Goal: Task Accomplishment & Management: Manage account settings

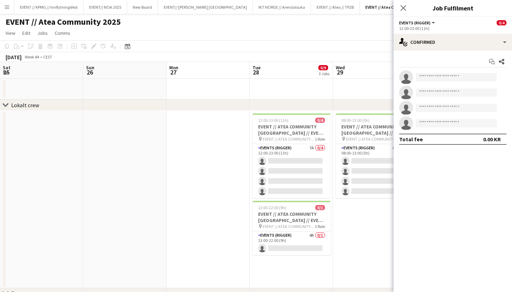
scroll to position [0, 215]
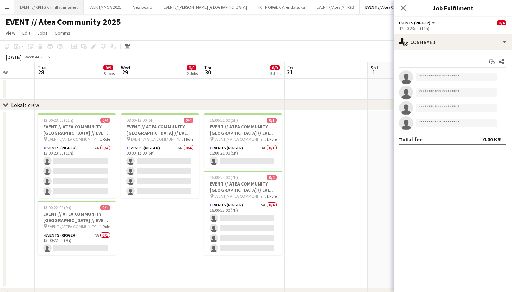
click at [70, 8] on button "EVENT // KPMG // Innflytningsfest Close" at bounding box center [48, 7] width 69 height 14
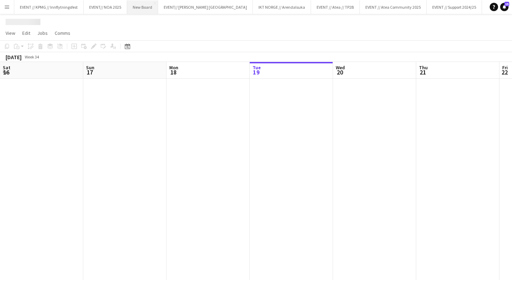
scroll to position [0, 166]
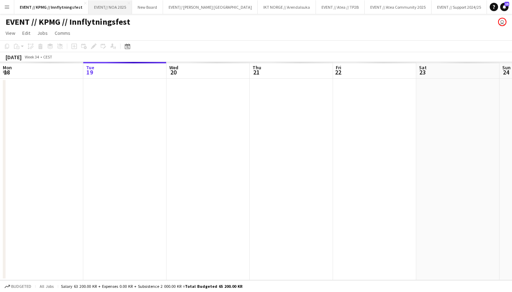
click at [114, 6] on button "EVENT// NOA 2025 Close" at bounding box center [110, 7] width 44 height 14
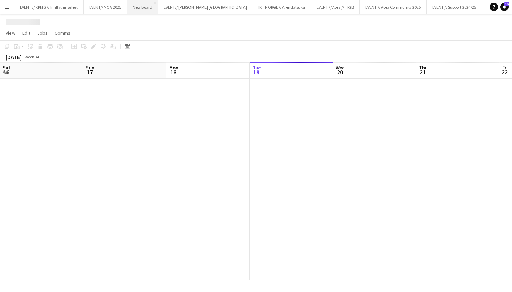
scroll to position [0, 166]
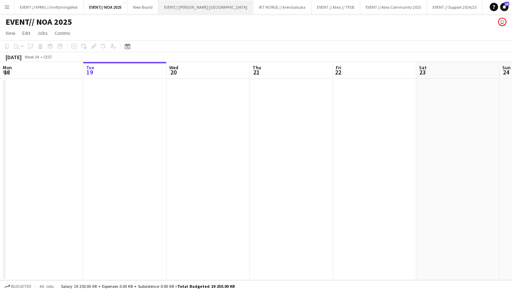
click at [195, 11] on button "EVENT// SIRK NORGE Close" at bounding box center [205, 7] width 95 height 14
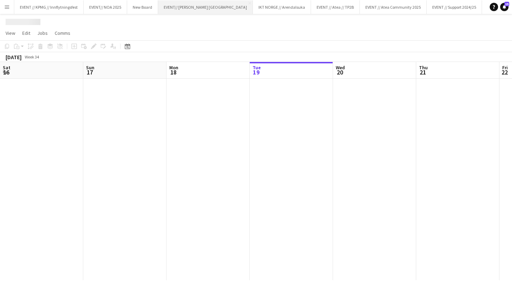
scroll to position [0, 166]
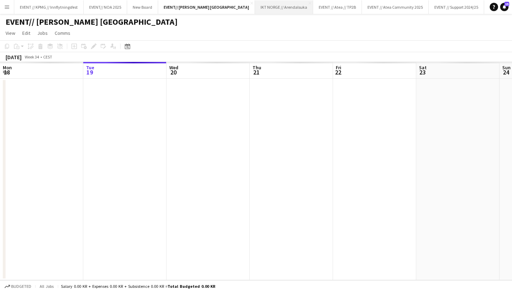
click at [255, 2] on button "IKT NORGE // Arendalsuka Close" at bounding box center [284, 7] width 58 height 14
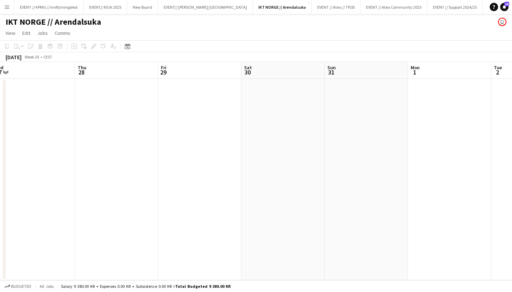
scroll to position [0, 318]
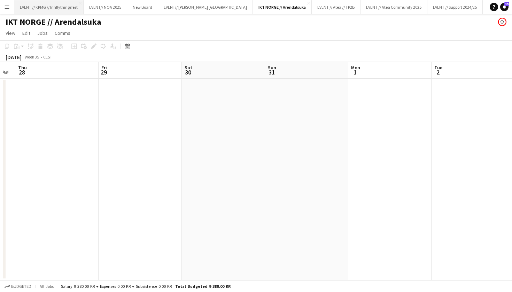
click at [68, 7] on button "EVENT // KPMG // Innflytningsfest Close" at bounding box center [48, 7] width 69 height 14
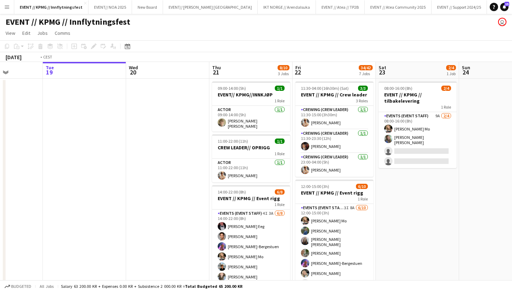
scroll to position [0, 325]
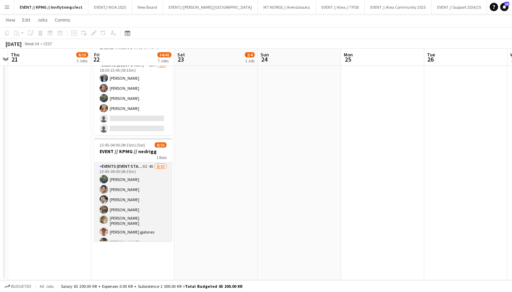
click at [133, 200] on app-card-role "Events (Event Staff) 9I 4A [DATE] 23:45-04:00 (4h15m) [PERSON_NAME] [PERSON_NAM…" at bounding box center [133, 221] width 78 height 117
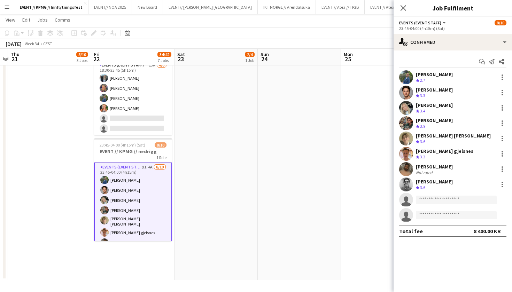
click at [440, 74] on div "[PERSON_NAME]" at bounding box center [434, 74] width 37 height 6
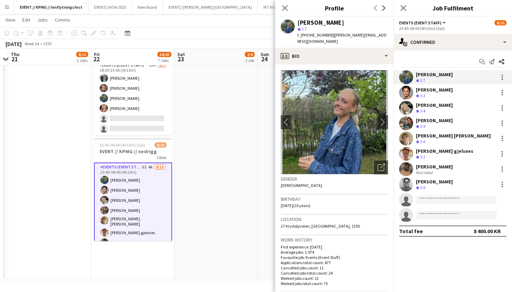
drag, startPoint x: 353, startPoint y: 21, endPoint x: 298, endPoint y: 21, distance: 54.7
click at [298, 21] on div "[PERSON_NAME]" at bounding box center [342, 23] width 91 height 6
copy div "[PERSON_NAME]"
click at [446, 72] on div "[PERSON_NAME] Crew rating 2.7" at bounding box center [453, 77] width 118 height 14
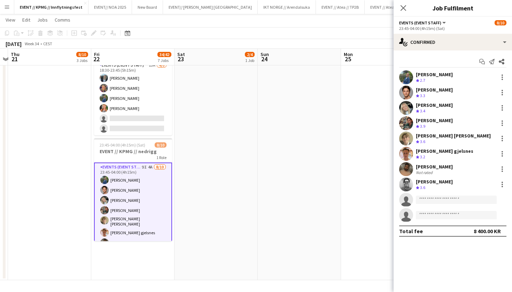
click at [443, 72] on div "[PERSON_NAME]" at bounding box center [434, 74] width 37 height 6
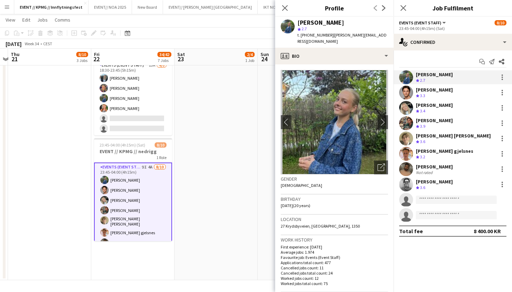
drag, startPoint x: 442, startPoint y: 73, endPoint x: 416, endPoint y: 73, distance: 26.5
click at [416, 73] on div "[PERSON_NAME] Crew rating 2.7" at bounding box center [453, 77] width 118 height 14
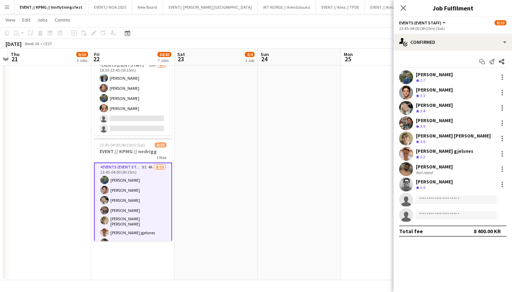
copy div "[PERSON_NAME]"
click at [440, 90] on div "Ulrik Eeg Crew rating 3.3" at bounding box center [453, 93] width 118 height 14
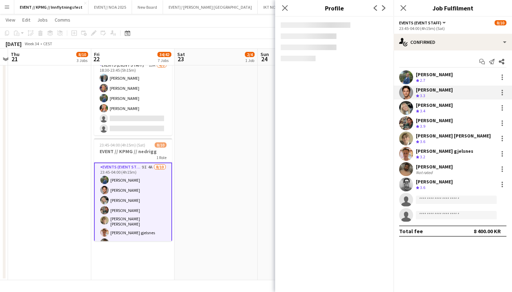
click at [440, 90] on div "Ulrik Eeg Crew rating 3.3" at bounding box center [453, 93] width 118 height 14
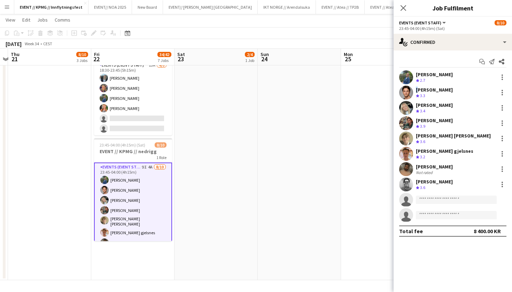
drag, startPoint x: 440, startPoint y: 90, endPoint x: 412, endPoint y: 92, distance: 27.6
click at [412, 92] on div "Ulrik Eeg Crew rating 3.3" at bounding box center [453, 93] width 118 height 14
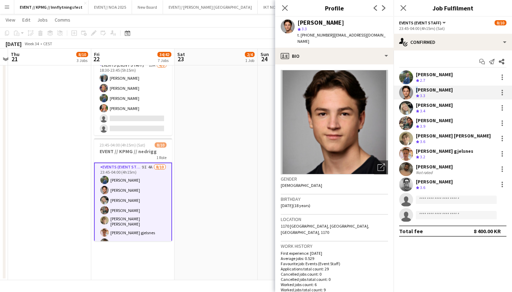
copy div
click at [459, 107] on div "[PERSON_NAME] Crew rating 3.4" at bounding box center [453, 108] width 118 height 14
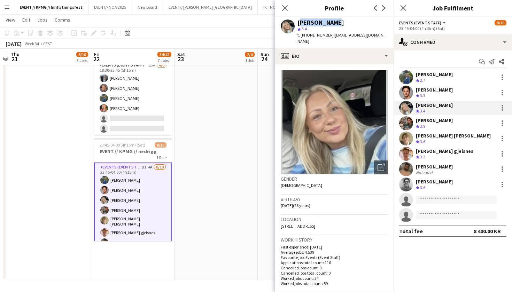
drag, startPoint x: 341, startPoint y: 23, endPoint x: 298, endPoint y: 22, distance: 43.2
click at [298, 22] on div "[PERSON_NAME]" at bounding box center [342, 23] width 91 height 6
copy div "[PERSON_NAME]"
click at [453, 121] on div "[PERSON_NAME] Crew rating 3.9" at bounding box center [453, 123] width 118 height 14
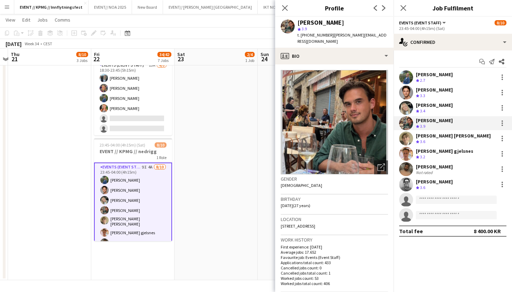
drag, startPoint x: 344, startPoint y: 23, endPoint x: 297, endPoint y: 23, distance: 46.3
click at [297, 23] on div "[PERSON_NAME]" at bounding box center [342, 23] width 91 height 6
copy div "[PERSON_NAME]"
click at [445, 141] on div "Crew rating 3.6" at bounding box center [453, 142] width 75 height 6
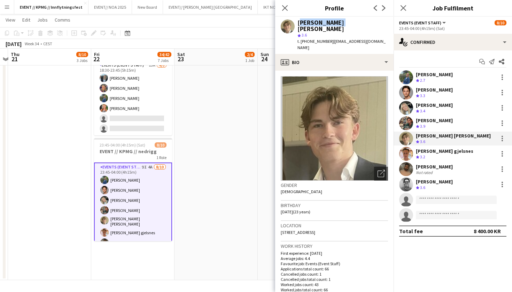
drag, startPoint x: 342, startPoint y: 22, endPoint x: 297, endPoint y: 22, distance: 45.3
click at [297, 22] on div "[PERSON_NAME] [PERSON_NAME] star 3.6 t. [PHONE_NUMBER] | [EMAIL_ADDRESS][DOMAIN…" at bounding box center [334, 35] width 118 height 37
copy div "[PERSON_NAME] [PERSON_NAME]"
click at [474, 157] on div "[PERSON_NAME] gjelsnes Crew rating 3.2" at bounding box center [453, 154] width 118 height 14
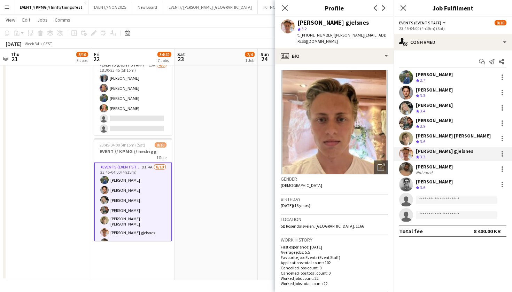
drag, startPoint x: 365, startPoint y: 24, endPoint x: 287, endPoint y: 24, distance: 78.0
click at [287, 24] on div "[PERSON_NAME] gjelsnes star 3.2 t. [PHONE_NUMBER] | [PERSON_NAME][EMAIL_ADDRESS…" at bounding box center [334, 32] width 118 height 31
copy div "[PERSON_NAME] gjelsnes"
click at [460, 169] on div "[PERSON_NAME] Not rated" at bounding box center [453, 169] width 118 height 14
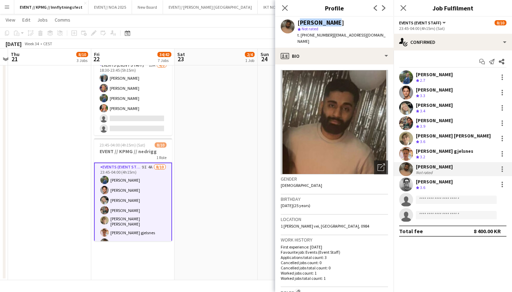
drag, startPoint x: 339, startPoint y: 22, endPoint x: 297, endPoint y: 23, distance: 42.1
click at [297, 23] on div "[PERSON_NAME] star Not rated t. [PHONE_NUMBER] | [EMAIL_ADDRESS][DOMAIN_NAME]" at bounding box center [334, 32] width 118 height 31
copy div "[PERSON_NAME]"
click at [448, 173] on div "[PERSON_NAME] Not rated" at bounding box center [453, 169] width 118 height 14
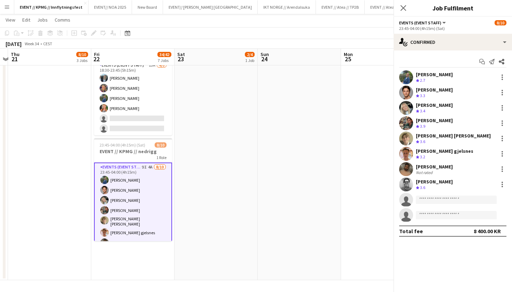
click at [443, 185] on div "Crew rating 3.6" at bounding box center [434, 188] width 37 height 6
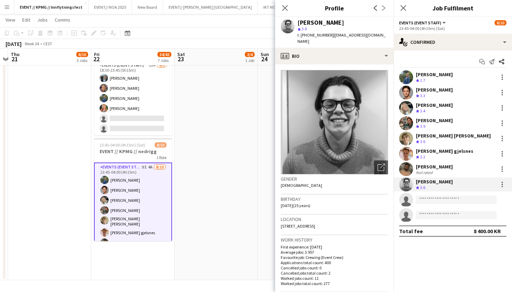
drag, startPoint x: 348, startPoint y: 20, endPoint x: 293, endPoint y: 19, distance: 54.7
click at [293, 19] on div "[PERSON_NAME] star 3.6 t. [PHONE_NUMBER] | [EMAIL_ADDRESS][DOMAIN_NAME]" at bounding box center [334, 32] width 118 height 31
copy div "[PERSON_NAME]"
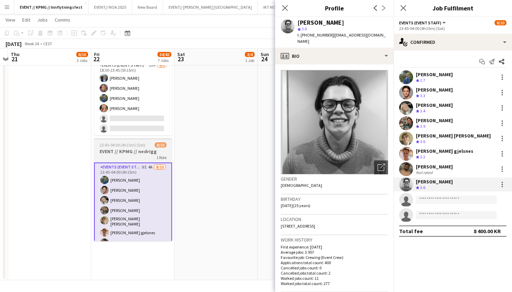
click at [125, 155] on div "1 Role" at bounding box center [133, 158] width 78 height 6
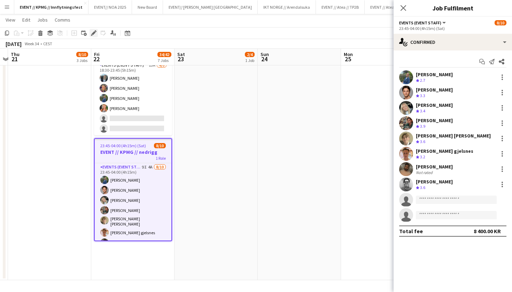
click at [95, 34] on icon "Edit" at bounding box center [94, 33] width 6 height 6
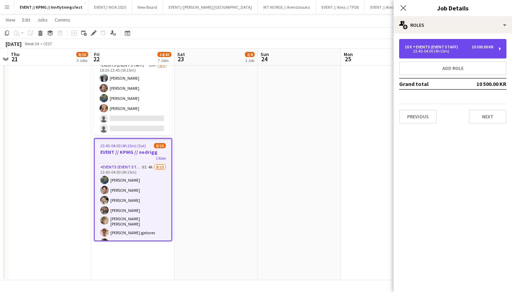
click at [441, 55] on div "10 x Events (Event Staff) 10 500.00 KR 23:45-04:00 (4h15m)" at bounding box center [452, 49] width 107 height 20
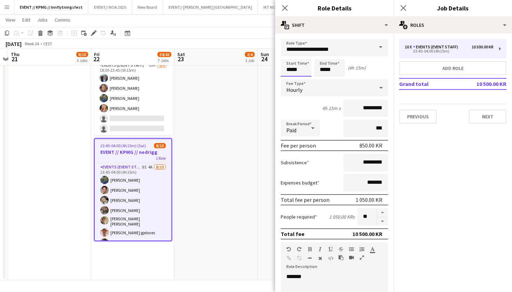
click at [298, 67] on input "*****" at bounding box center [296, 67] width 31 height 17
type input "*****"
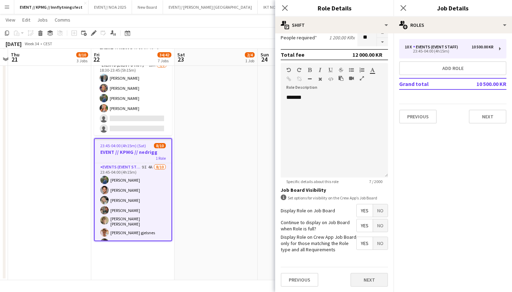
click at [371, 280] on button "Next" at bounding box center [369, 280] width 38 height 14
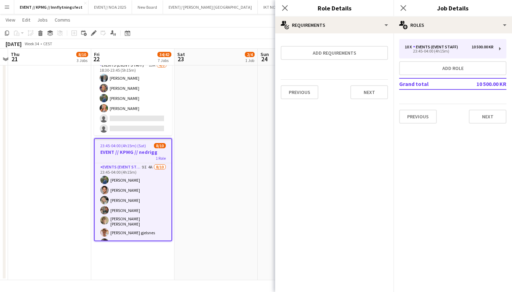
scroll to position [0, 0]
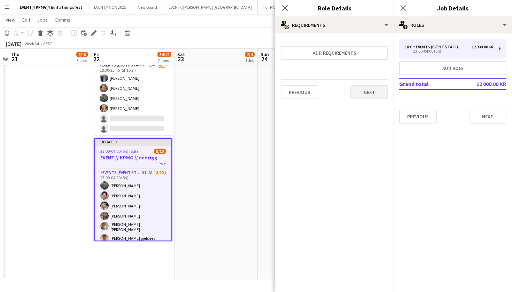
click at [373, 91] on button "Next" at bounding box center [369, 92] width 38 height 14
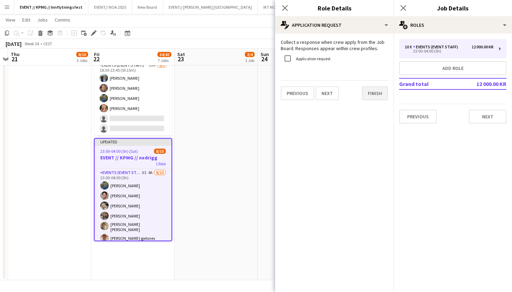
click at [376, 87] on button "Finish" at bounding box center [375, 93] width 26 height 14
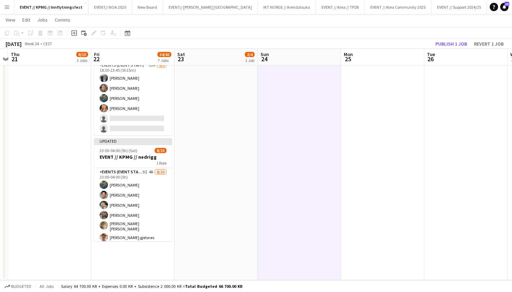
click at [447, 42] on button "Publish 1 job" at bounding box center [451, 43] width 37 height 9
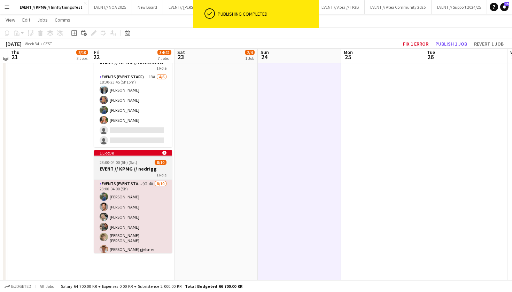
scroll to position [472, 0]
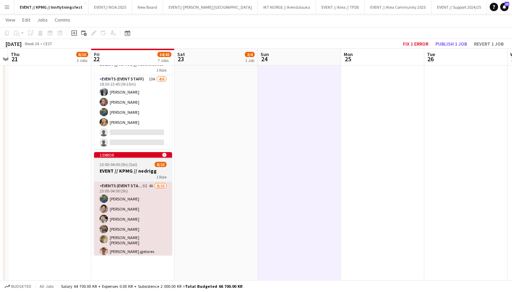
click at [132, 166] on span "23:00-04:00 (5h) (Sat)" at bounding box center [119, 164] width 38 height 5
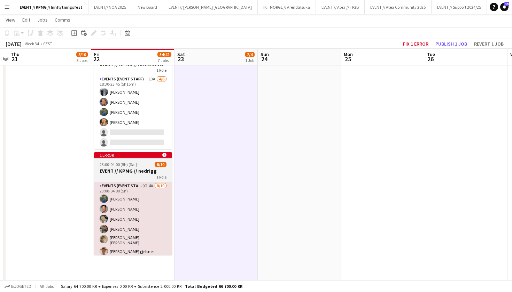
click at [134, 170] on h3 "EVENT // KPMG // nedrigg" at bounding box center [133, 171] width 78 height 6
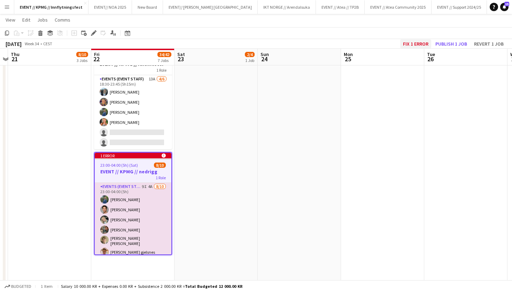
click at [413, 41] on button "Fix 1 error" at bounding box center [415, 43] width 31 height 9
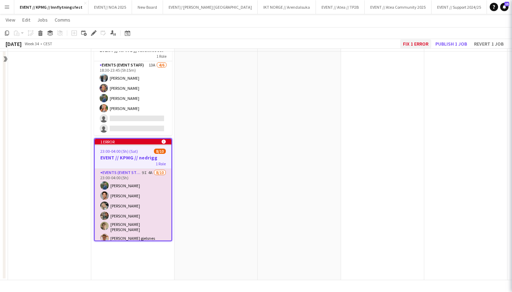
scroll to position [0, 239]
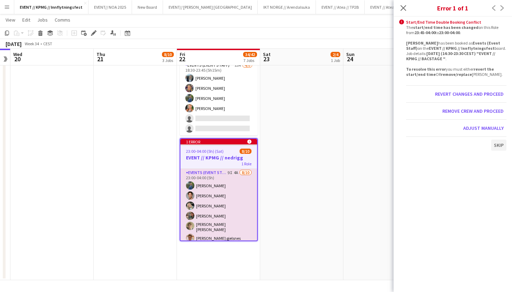
click at [502, 145] on button "Skip" at bounding box center [498, 145] width 15 height 11
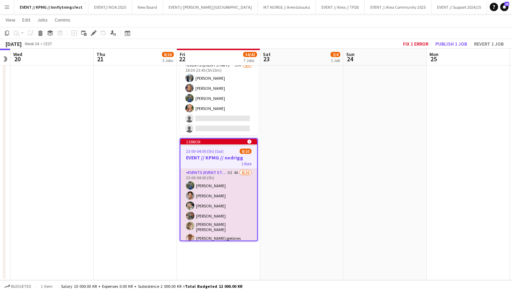
click at [225, 161] on h3 "EVENT // KPMG // nedrigg" at bounding box center [218, 158] width 77 height 6
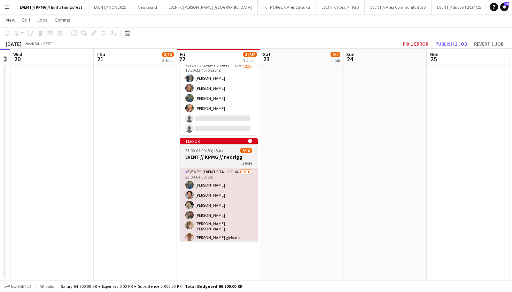
click at [225, 161] on div "1 Role" at bounding box center [219, 163] width 78 height 6
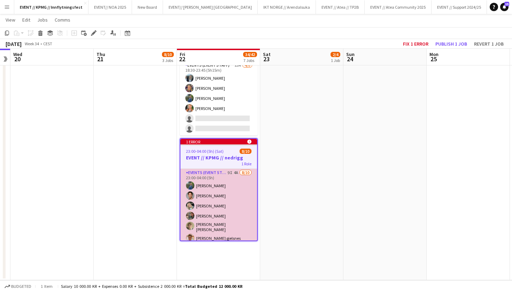
click at [217, 207] on app-card-role "Events (Event Staff) 9I 4A [DATE] 23:00-04:00 (5h) [PERSON_NAME] [PERSON_NAME] …" at bounding box center [218, 227] width 77 height 117
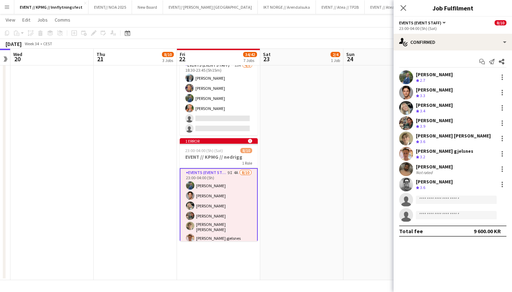
click at [220, 171] on app-card-role "Events (Event Staff) 9I 4A [DATE] 23:00-04:00 (5h) [PERSON_NAME] [PERSON_NAME] …" at bounding box center [219, 227] width 78 height 118
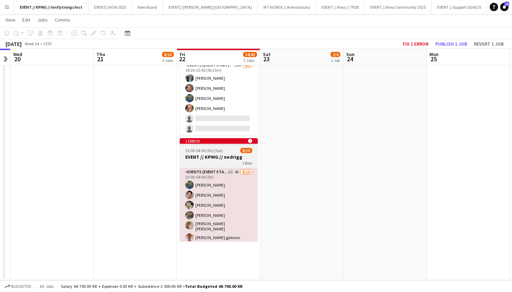
click at [225, 158] on h3 "EVENT // KPMG // nedrigg" at bounding box center [219, 157] width 78 height 6
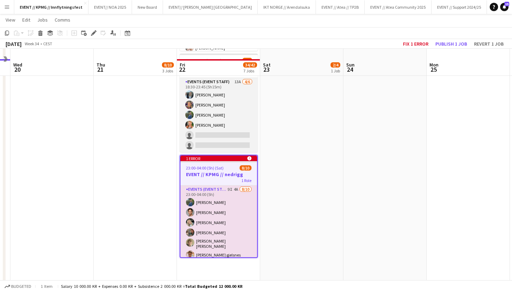
scroll to position [467, 0]
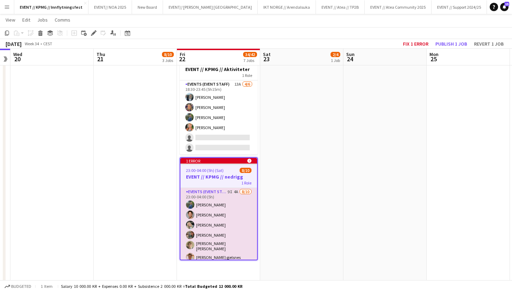
click at [223, 173] on app-job-card "1 error alert-circle 23:00-04:00 (5h) (Sat) 8/10 EVENT // KPMG // nedrigg 1 Rol…" at bounding box center [219, 208] width 78 height 103
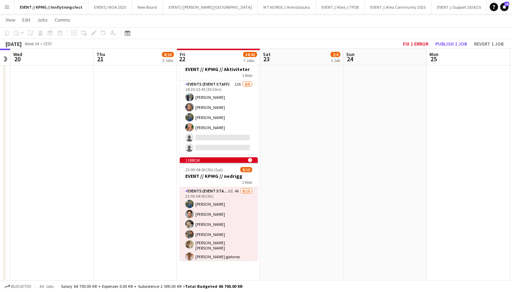
click at [237, 175] on h3 "EVENT // KPMG // nedrigg" at bounding box center [219, 176] width 78 height 6
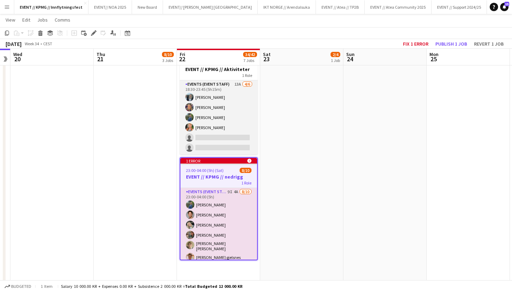
click at [235, 99] on app-card-role "Events (Event Staff) 13A [DATE] 18:30-23:45 (5h15m) [PERSON_NAME] [PERSON_NAME]…" at bounding box center [219, 117] width 78 height 74
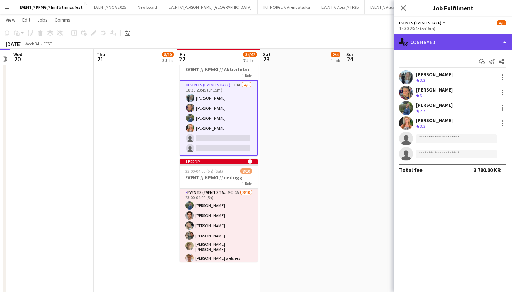
click at [452, 41] on div "single-neutral-actions-check-2 Confirmed" at bounding box center [453, 42] width 118 height 17
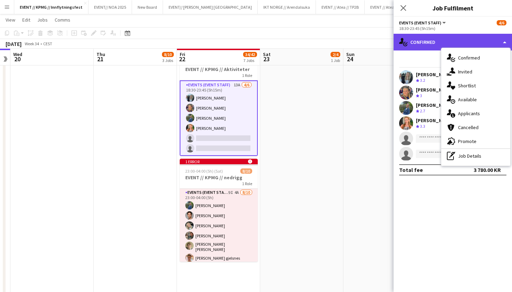
click at [428, 44] on div "single-neutral-actions-check-2 Confirmed" at bounding box center [453, 42] width 118 height 17
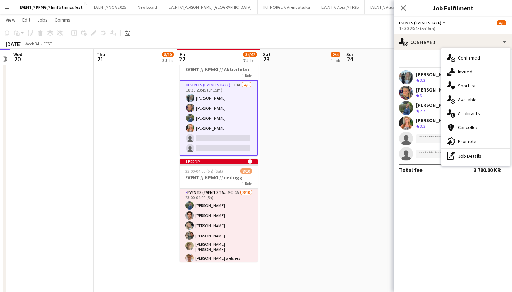
click at [442, 22] on button "Events (Event Staff)" at bounding box center [423, 22] width 48 height 5
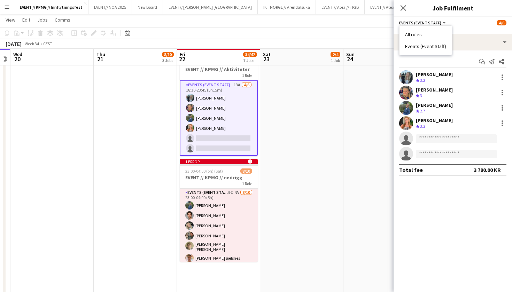
click at [446, 84] on div "[PERSON_NAME] Crew rating 3.2" at bounding box center [453, 77] width 118 height 14
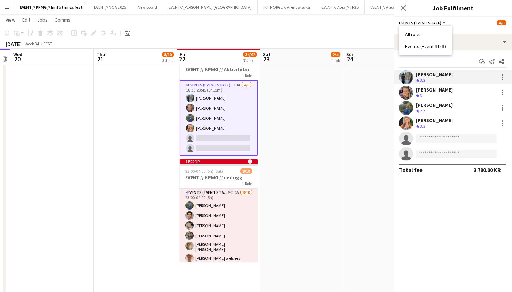
click at [455, 68] on div "Start chat Send notification Share [PERSON_NAME] Crew rating 3.2 [PERSON_NAME] …" at bounding box center [453, 116] width 118 height 131
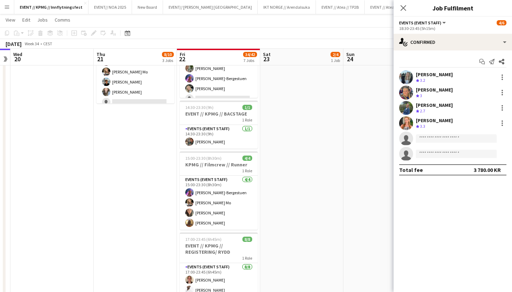
scroll to position [180, 0]
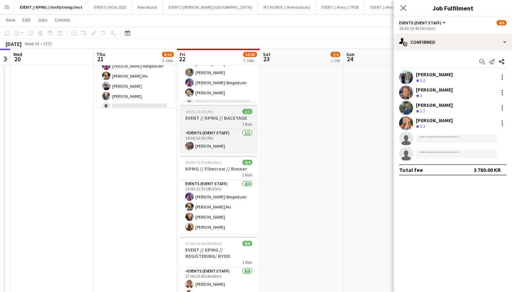
click at [220, 122] on div "1 Role" at bounding box center [219, 124] width 78 height 6
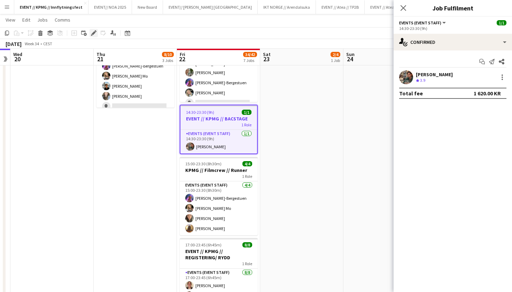
click at [96, 36] on div "Edit" at bounding box center [94, 33] width 8 height 8
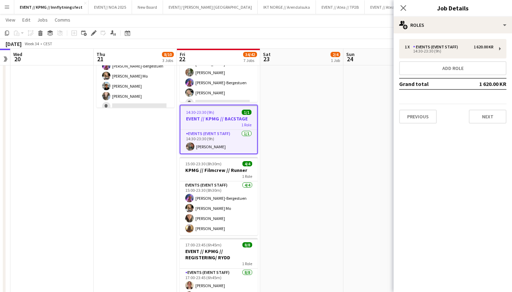
click at [464, 61] on div "1 x Events (Event Staff) 1 620.00 KR 14:30-23:30 (9h) Add role Grand total 1 62…" at bounding box center [453, 81] width 118 height 85
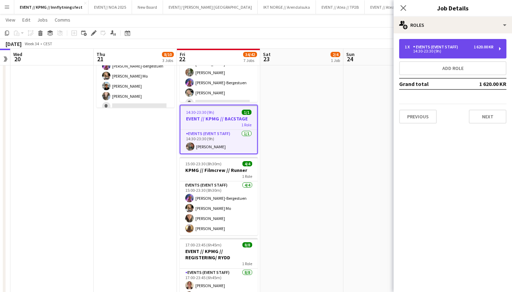
click at [464, 51] on div "14:30-23:30 (9h)" at bounding box center [449, 50] width 89 height 3
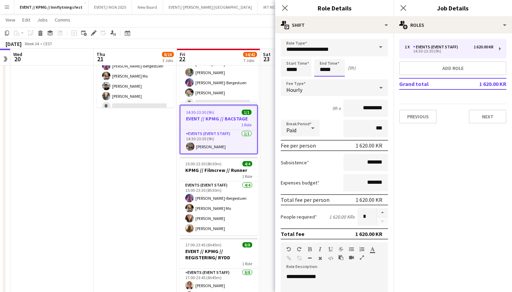
click at [325, 69] on input "*****" at bounding box center [329, 67] width 31 height 17
click at [335, 66] on input "*****" at bounding box center [329, 67] width 31 height 17
type input "*****"
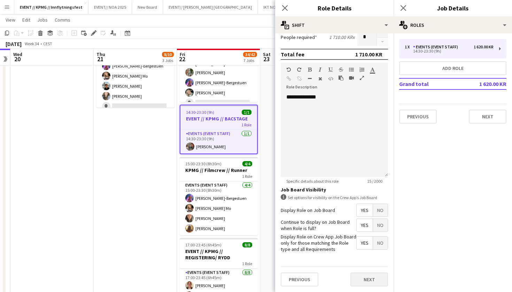
scroll to position [180, 0]
click at [374, 280] on button "Next" at bounding box center [369, 280] width 38 height 14
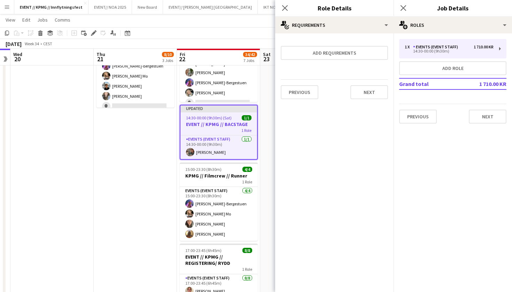
scroll to position [0, 0]
click at [371, 93] on button "Next" at bounding box center [369, 92] width 38 height 14
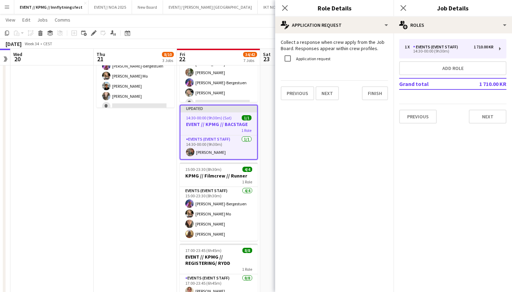
click at [263, 110] on app-date-cell "08:00-16:00 (8h) 2/4 EVENT // KPMG // tilbakelevering 1 Role Events (Event Staf…" at bounding box center [301, 242] width 83 height 688
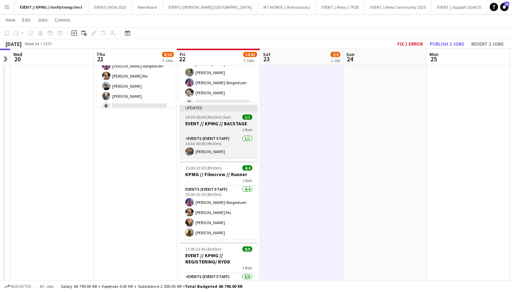
click at [223, 122] on h3 "EVENT // KPMG // BACSTAGE" at bounding box center [219, 124] width 78 height 6
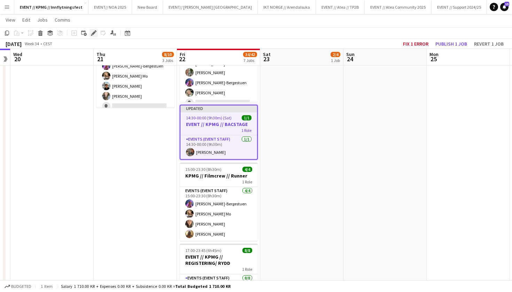
click at [92, 34] on icon at bounding box center [92, 35] width 2 height 2
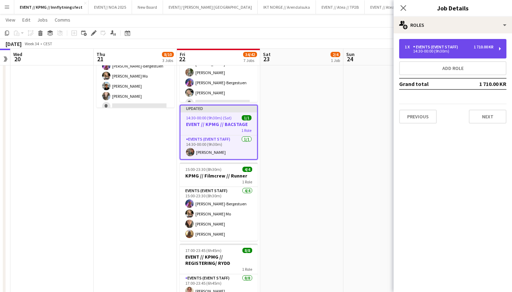
click at [450, 45] on div "Events (Event Staff)" at bounding box center [437, 47] width 48 height 5
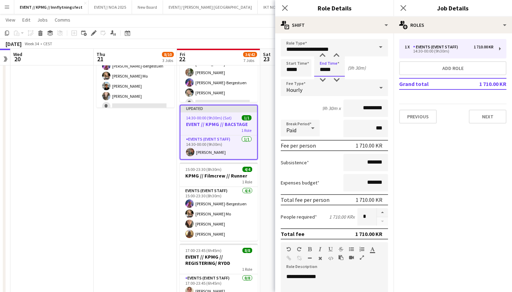
click at [331, 69] on input "*****" at bounding box center [329, 67] width 31 height 17
click at [327, 70] on input "*****" at bounding box center [329, 67] width 31 height 17
click at [324, 71] on input "*****" at bounding box center [329, 67] width 31 height 17
click at [335, 70] on input "*****" at bounding box center [329, 67] width 31 height 17
type input "*****"
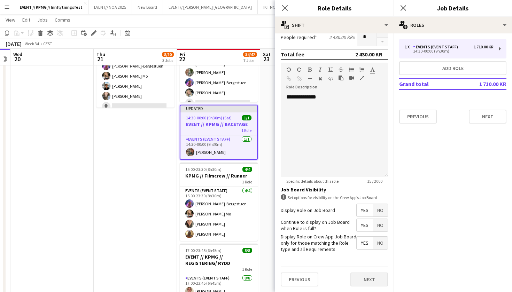
scroll to position [179, 0]
click at [373, 281] on button "Next" at bounding box center [369, 280] width 38 height 14
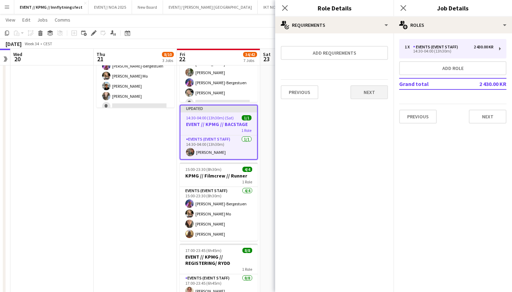
click at [371, 91] on button "Next" at bounding box center [369, 92] width 38 height 14
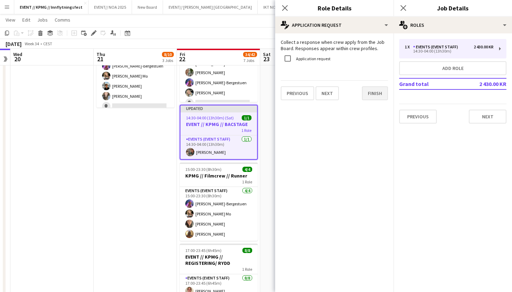
click at [376, 90] on button "Finish" at bounding box center [375, 93] width 26 height 14
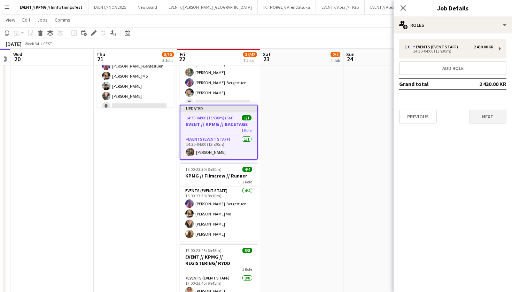
click at [483, 115] on button "Next" at bounding box center [488, 117] width 38 height 14
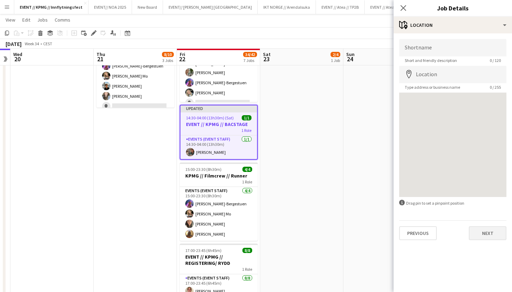
click at [494, 232] on button "Next" at bounding box center [488, 233] width 38 height 14
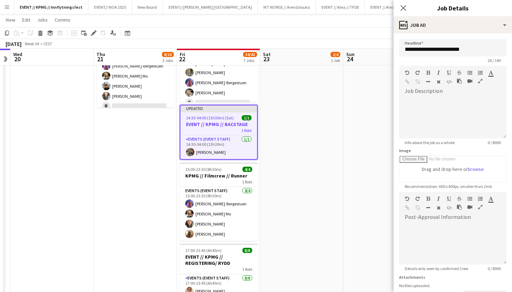
scroll to position [10, 0]
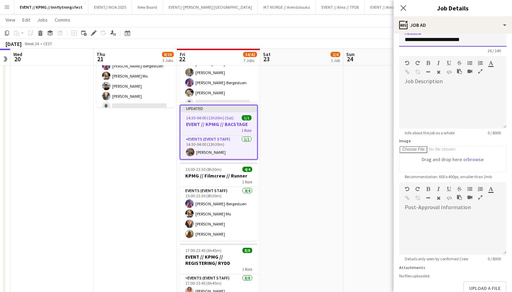
click at [478, 44] on input "**********" at bounding box center [452, 37] width 107 height 17
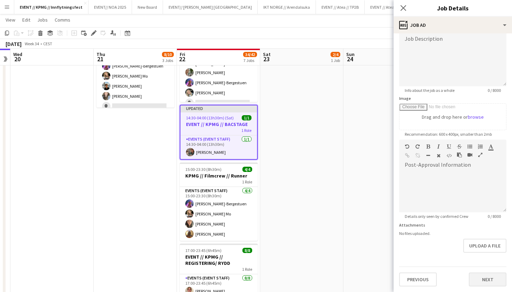
scroll to position [52, 0]
type input "**********"
click at [491, 279] on button "Next" at bounding box center [488, 280] width 38 height 14
type input "*******"
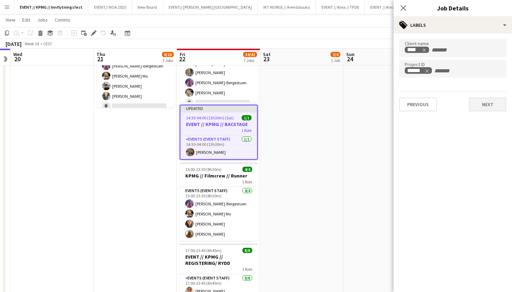
click at [479, 109] on button "Next" at bounding box center [488, 105] width 38 height 14
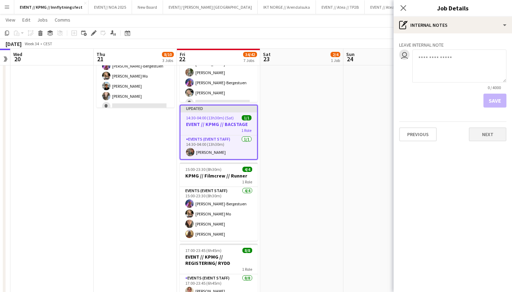
click at [482, 133] on button "Next" at bounding box center [488, 134] width 38 height 14
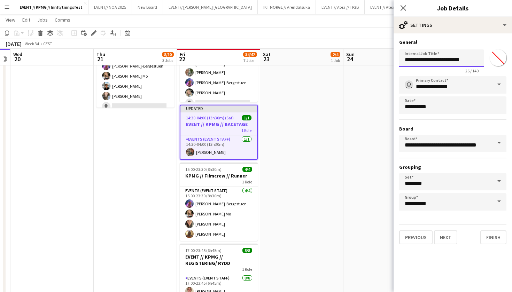
click at [473, 58] on input "**********" at bounding box center [441, 57] width 85 height 17
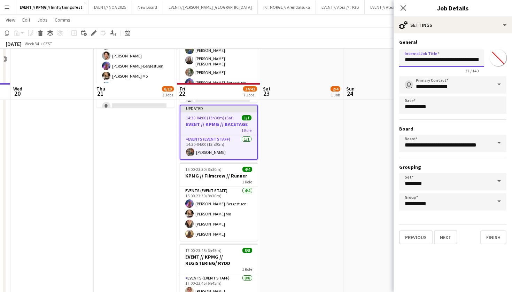
scroll to position [344, 0]
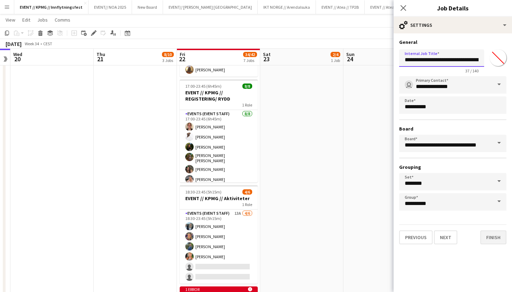
type input "**********"
click at [492, 235] on button "Finish" at bounding box center [493, 238] width 26 height 14
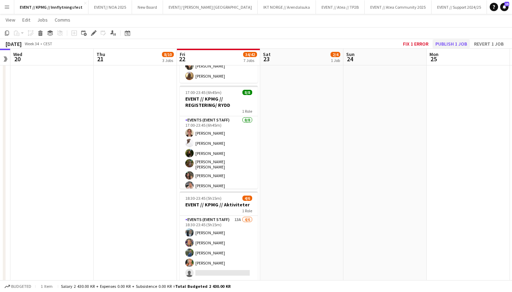
click at [459, 45] on button "Publish 1 job" at bounding box center [451, 43] width 37 height 9
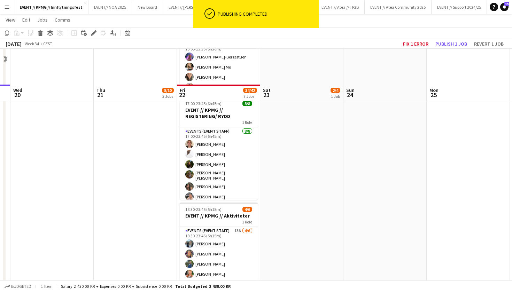
scroll to position [411, 0]
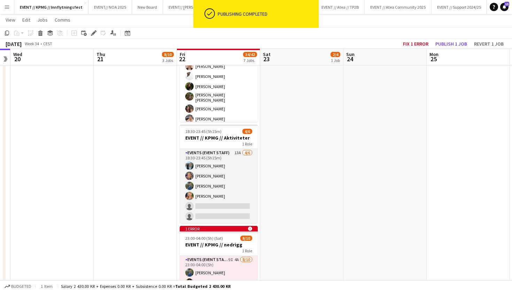
click at [217, 179] on app-card-role "Events (Event Staff) 13A [DATE] 18:30-23:45 (5h15m) [PERSON_NAME] [PERSON_NAME]…" at bounding box center [219, 186] width 78 height 74
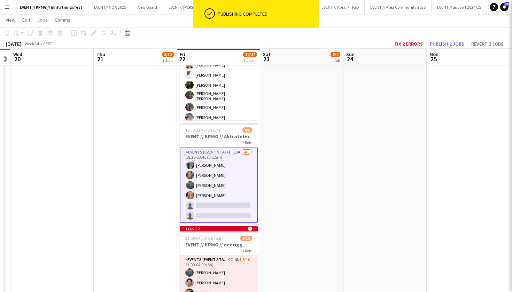
click at [221, 140] on div "1 Role" at bounding box center [219, 143] width 78 height 6
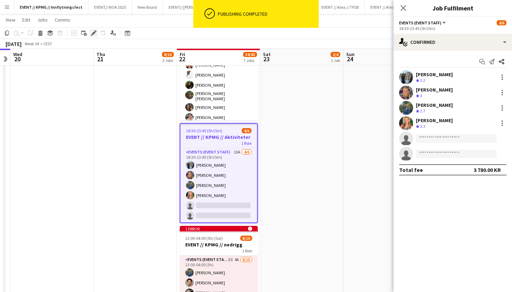
click at [92, 36] on div "Edit" at bounding box center [94, 33] width 8 height 8
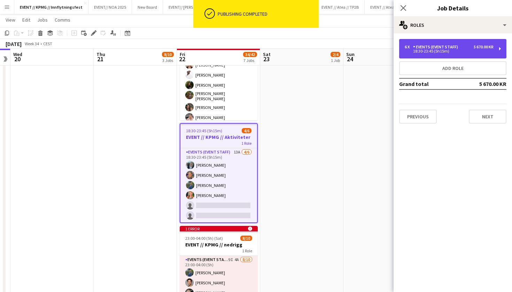
click at [457, 46] on div "Events (Event Staff)" at bounding box center [437, 47] width 48 height 5
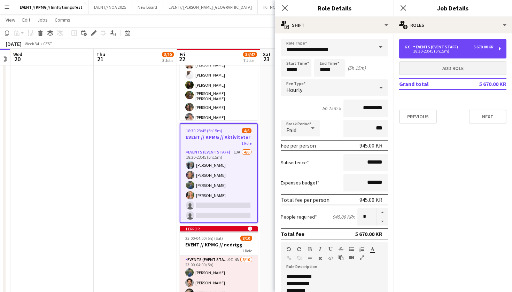
scroll to position [0, 0]
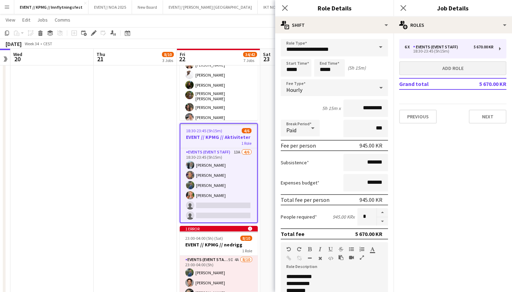
click at [476, 70] on button "Add role" at bounding box center [452, 68] width 107 height 14
type input "*****"
type input "*******"
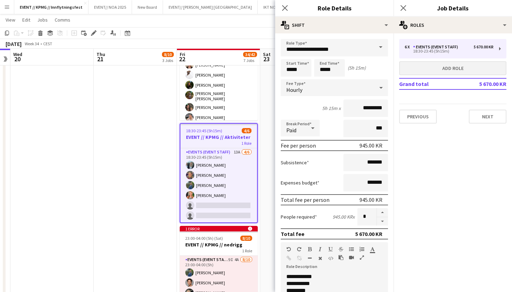
type input "*"
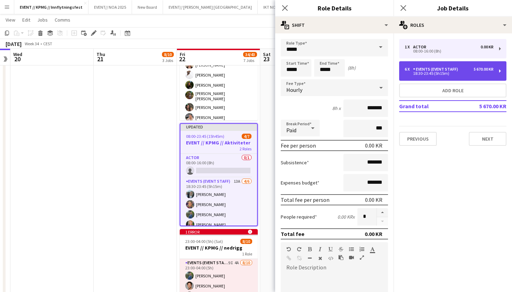
click at [447, 70] on div "Events (Event Staff)" at bounding box center [437, 69] width 48 height 5
type input "**********"
type input "*****"
type input "*********"
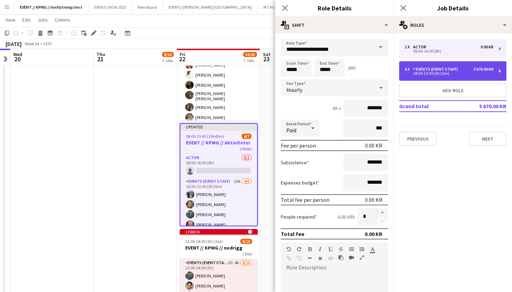
type input "*"
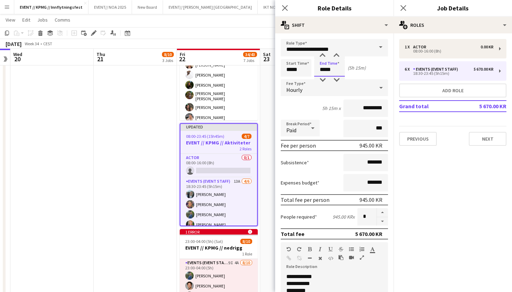
click at [325, 69] on input "*****" at bounding box center [329, 67] width 31 height 17
click at [336, 67] on input "*****" at bounding box center [329, 67] width 31 height 17
type input "*****"
click at [337, 70] on input "*****" at bounding box center [329, 67] width 31 height 17
type input "*****"
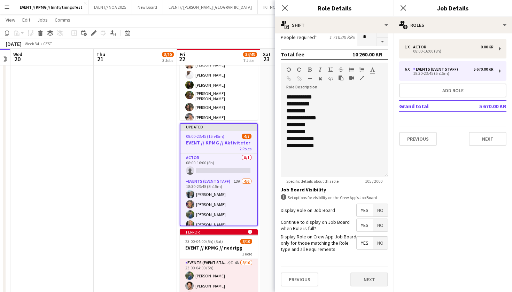
scroll to position [179, 0]
click at [372, 284] on button "Next" at bounding box center [369, 280] width 38 height 14
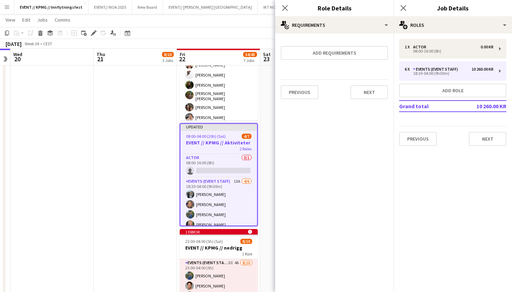
scroll to position [0, 0]
click at [377, 91] on button "Next" at bounding box center [369, 92] width 38 height 14
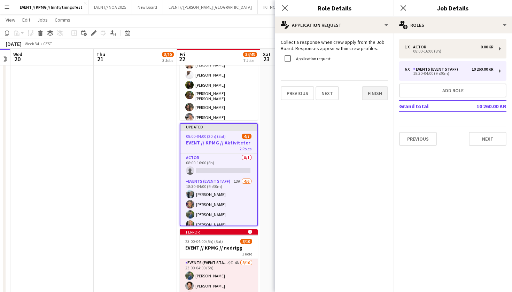
click at [376, 98] on button "Finish" at bounding box center [375, 93] width 26 height 14
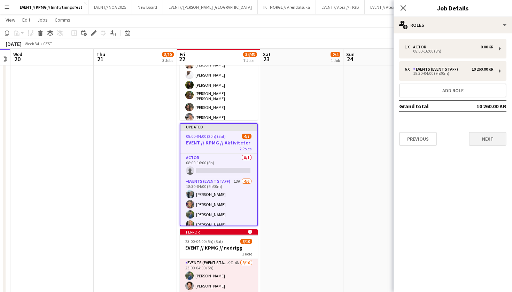
click at [491, 144] on button "Next" at bounding box center [488, 139] width 38 height 14
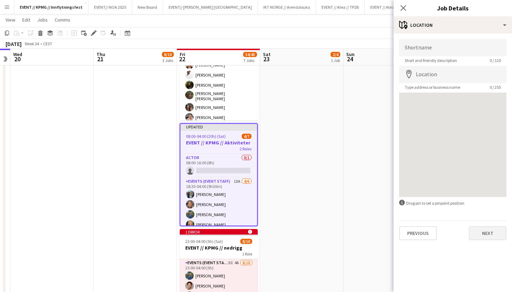
click at [486, 233] on button "Next" at bounding box center [488, 233] width 38 height 14
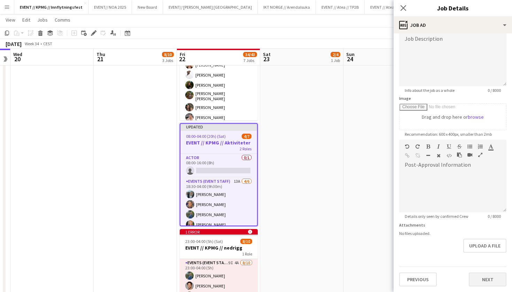
scroll to position [52, 0]
click at [492, 279] on button "Next" at bounding box center [488, 280] width 38 height 14
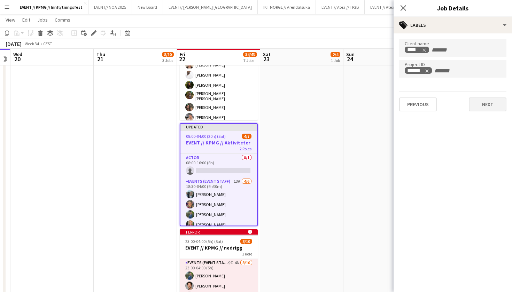
click at [483, 98] on button "Next" at bounding box center [488, 105] width 38 height 14
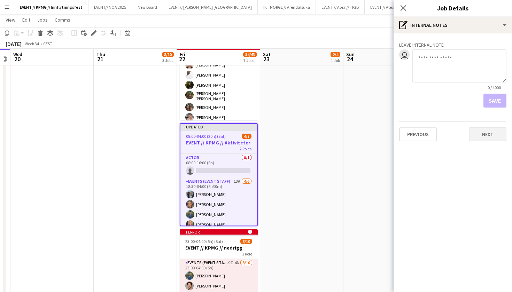
click at [492, 134] on button "Next" at bounding box center [488, 134] width 38 height 14
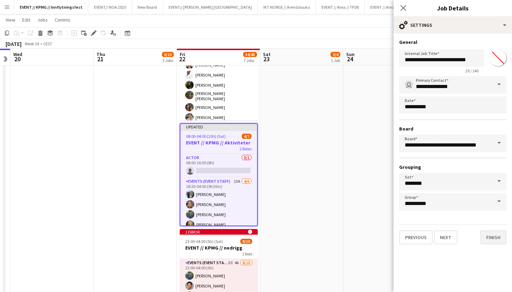
click at [492, 240] on button "Finish" at bounding box center [493, 238] width 26 height 14
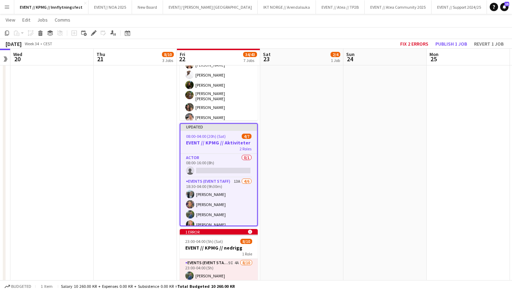
click at [228, 137] on div "08:00-04:00 (20h) (Sat) 4/7" at bounding box center [218, 136] width 77 height 5
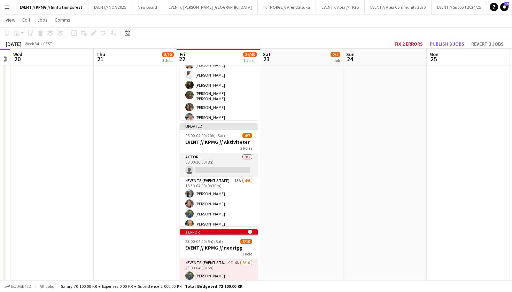
click at [219, 163] on app-card-role "Actor 0/1 08:00-16:00 (8h) single-neutral-actions" at bounding box center [219, 165] width 78 height 24
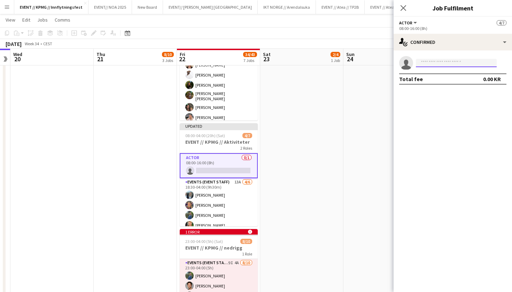
click at [440, 64] on input at bounding box center [456, 63] width 81 height 8
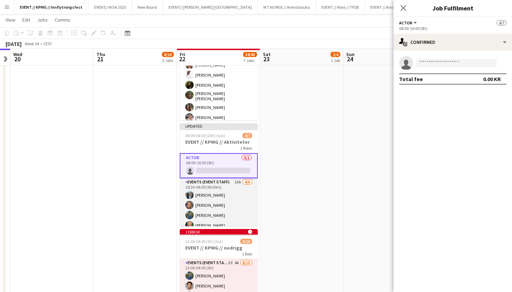
click at [224, 206] on app-card-role "Events (Event Staff) 13A [DATE] 18:30-04:00 (9h30m) [PERSON_NAME] [PERSON_NAME]…" at bounding box center [219, 215] width 78 height 74
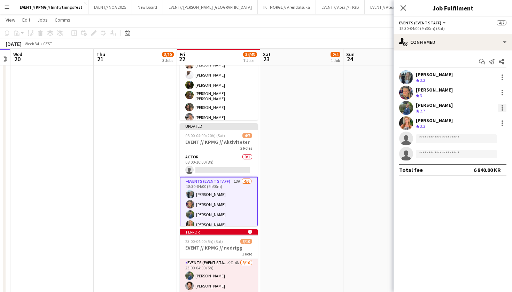
click at [505, 107] on div at bounding box center [502, 108] width 8 height 8
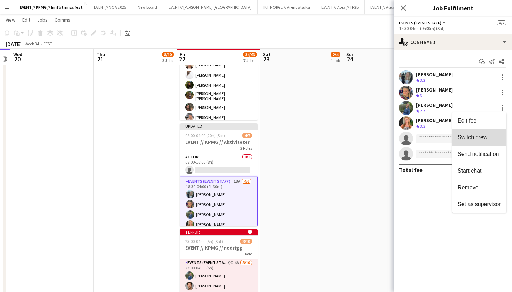
click at [494, 142] on button "Switch crew" at bounding box center [479, 137] width 54 height 17
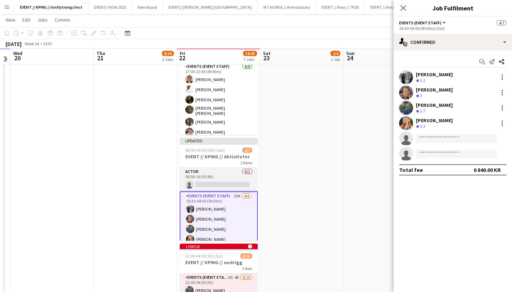
click at [225, 184] on app-card-role "Actor 0/1 08:00-16:00 (8h) single-neutral-actions" at bounding box center [219, 180] width 78 height 24
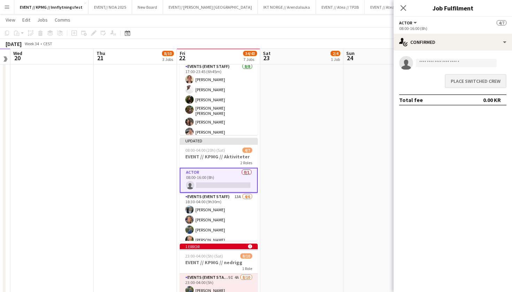
click at [494, 80] on button "Place switched crew" at bounding box center [476, 81] width 62 height 14
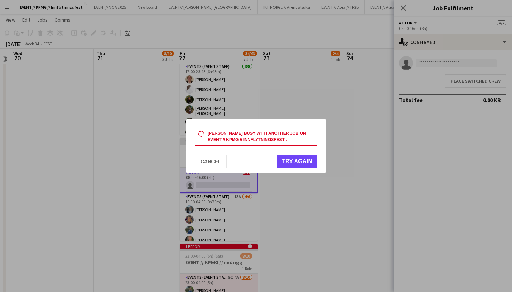
click at [299, 158] on button "Try again" at bounding box center [297, 162] width 41 height 14
click at [305, 148] on div "notification [PERSON_NAME] busy with another job on EVENT // KPMG // Innflytnin…" at bounding box center [255, 146] width 139 height 55
click at [298, 168] on button "Try again" at bounding box center [297, 162] width 41 height 14
click at [220, 164] on button "Cancel" at bounding box center [211, 162] width 32 height 14
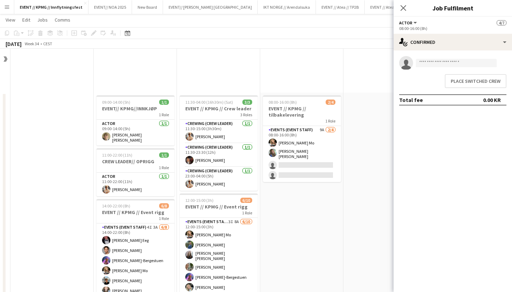
scroll to position [411, 0]
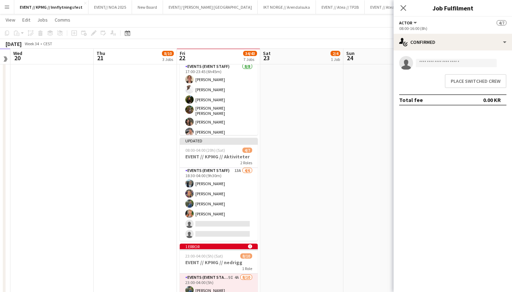
click at [310, 166] on app-date-cell "08:00-16:00 (8h) 2/4 EVENT // KPMG // tilbakelevering 1 Role Events (Event Staf…" at bounding box center [301, 25] width 83 height 688
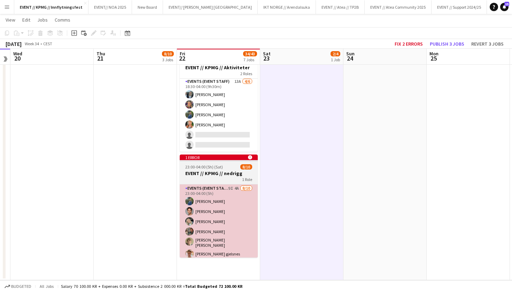
scroll to position [500, 0]
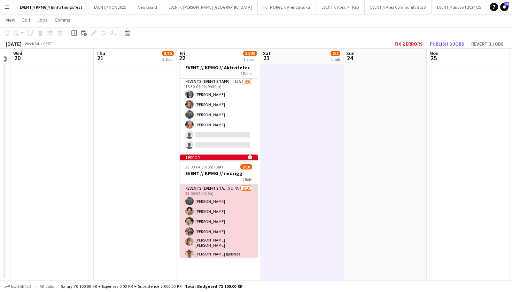
click at [234, 207] on app-card-role "Events (Event Staff) 9I 4A [DATE] 23:00-04:00 (5h) [PERSON_NAME] [PERSON_NAME] …" at bounding box center [219, 243] width 78 height 117
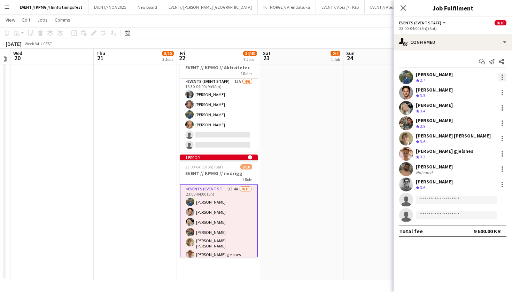
click at [499, 78] on div at bounding box center [502, 77] width 8 height 8
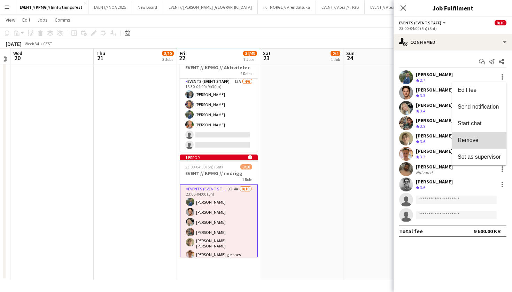
click at [478, 138] on span "Remove" at bounding box center [468, 140] width 21 height 6
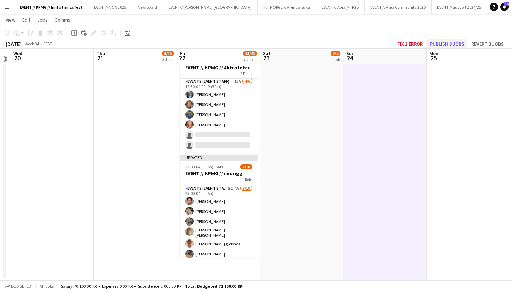
click at [449, 46] on button "Publish 3 jobs" at bounding box center [447, 43] width 40 height 9
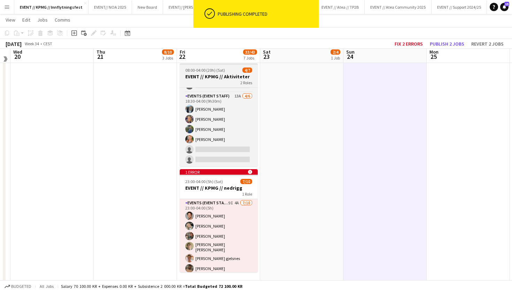
scroll to position [484, 0]
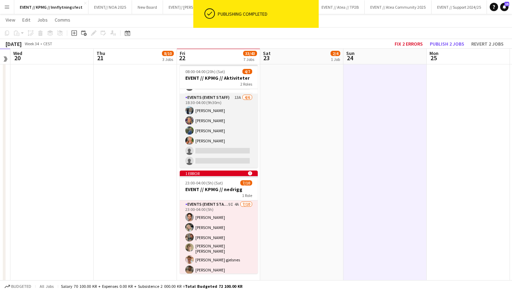
click at [230, 142] on app-card-role "Events (Event Staff) 13A [DATE] 18:30-04:00 (9h30m) [PERSON_NAME] [PERSON_NAME]…" at bounding box center [219, 131] width 78 height 74
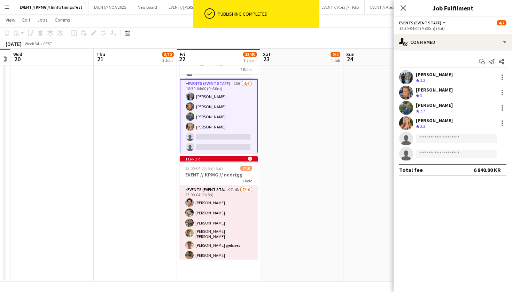
scroll to position [0, 0]
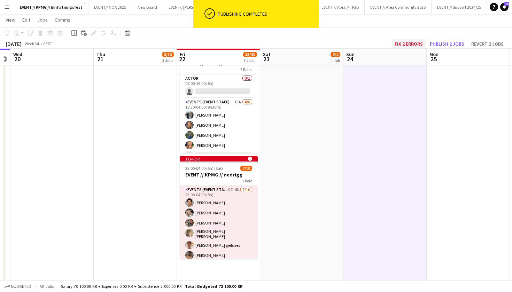
click at [415, 42] on button "Fix 2 errors" at bounding box center [409, 43] width 34 height 9
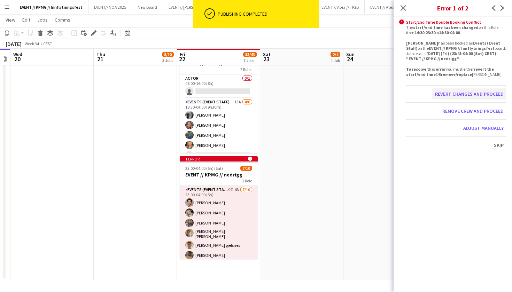
click at [489, 97] on button "Revert changes and proceed" at bounding box center [469, 93] width 74 height 11
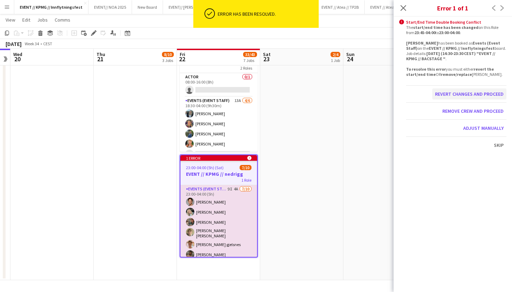
click at [490, 95] on button "Revert changes and proceed" at bounding box center [469, 93] width 74 height 11
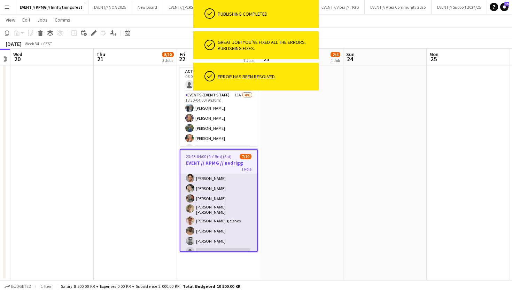
scroll to position [10, 0]
click at [219, 211] on app-card-role "Events (Event Staff) 9I 4A [DATE] 23:45-04:00 (4h15m) [PERSON_NAME] [PERSON_NAM…" at bounding box center [218, 222] width 77 height 117
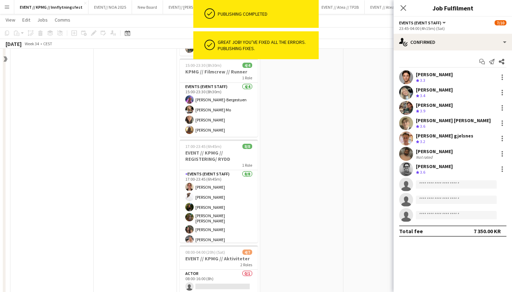
scroll to position [252, 0]
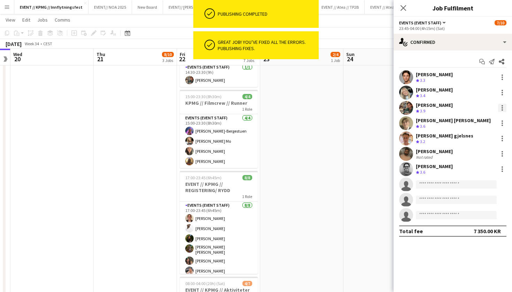
click at [503, 109] on div at bounding box center [502, 108] width 8 height 8
click at [484, 189] on span "Remove" at bounding box center [479, 188] width 43 height 6
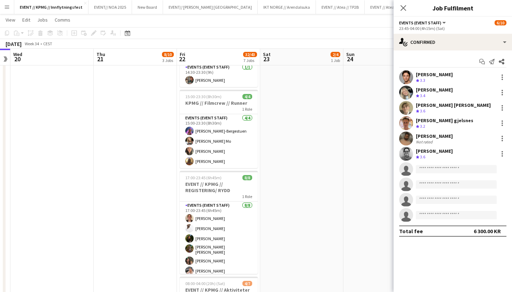
click at [364, 159] on app-date-cell at bounding box center [384, 170] width 83 height 688
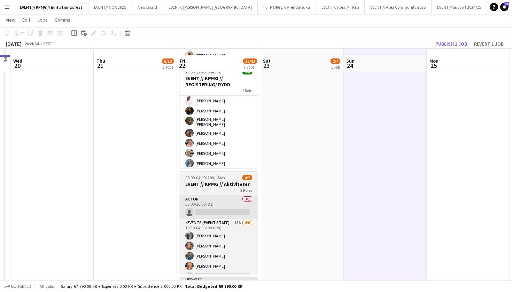
scroll to position [365, 0]
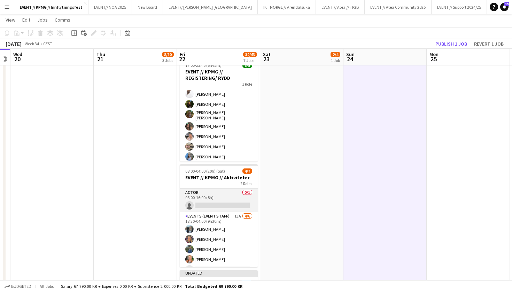
click at [231, 206] on app-card-role "Actor 0/1 08:00-16:00 (8h) single-neutral-actions" at bounding box center [219, 201] width 78 height 24
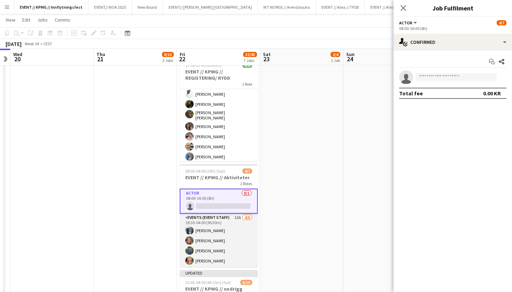
click at [227, 244] on app-card-role "Events (Event Staff) 13A [DATE] 18:30-04:00 (9h30m) [PERSON_NAME] [PERSON_NAME]…" at bounding box center [219, 251] width 78 height 74
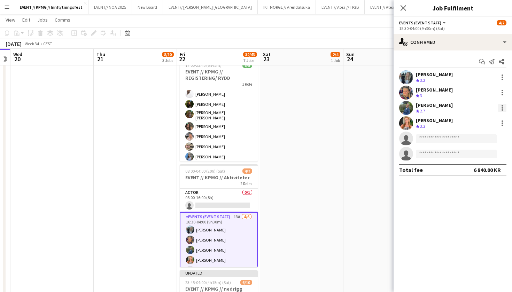
click at [500, 107] on div at bounding box center [502, 108] width 8 height 8
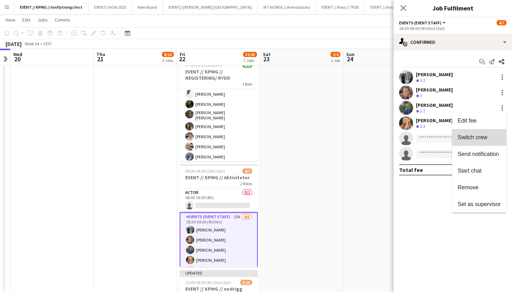
click at [490, 139] on span "Switch crew" at bounding box center [479, 137] width 43 height 6
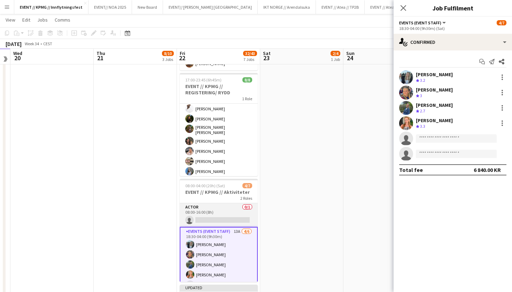
click at [220, 220] on app-card-role "Actor 0/1 08:00-16:00 (8h) single-neutral-actions" at bounding box center [219, 215] width 78 height 24
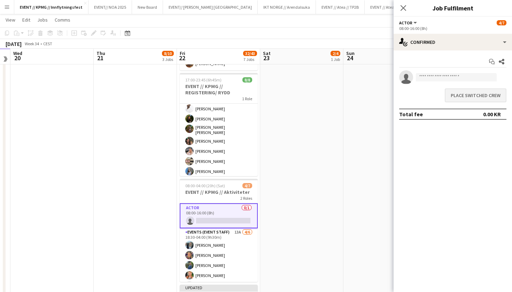
click at [479, 100] on button "Place switched crew" at bounding box center [476, 95] width 62 height 14
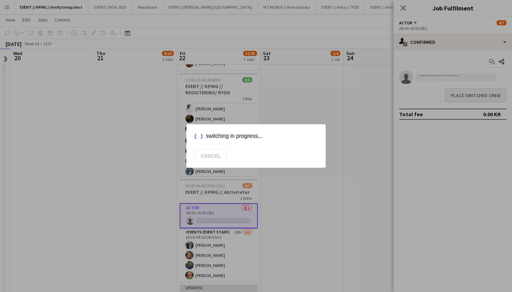
scroll to position [0, 0]
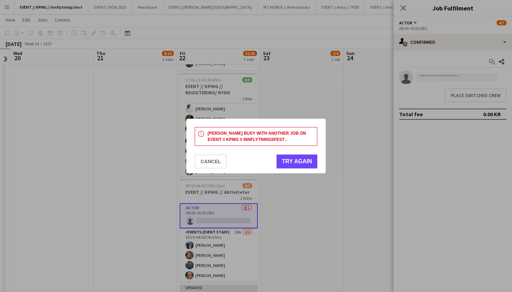
click at [293, 159] on button "Try again" at bounding box center [297, 162] width 41 height 14
click at [295, 166] on button "Try again" at bounding box center [297, 162] width 41 height 14
click at [210, 171] on mat-dialog-actions "Cancel Try again" at bounding box center [256, 161] width 123 height 24
click at [209, 169] on mat-dialog-actions "Cancel Try again" at bounding box center [256, 161] width 123 height 24
click at [215, 157] on button "Cancel" at bounding box center [211, 162] width 32 height 14
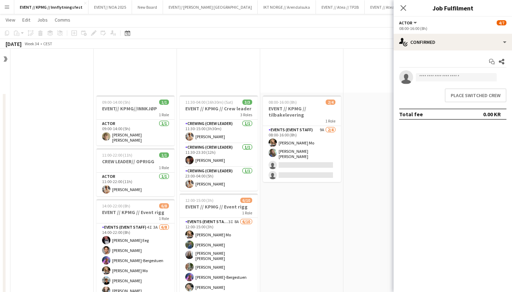
scroll to position [365, 0]
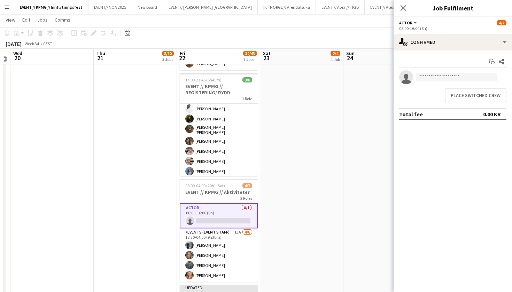
click at [282, 236] on app-date-cell "08:00-16:00 (8h) 2/4 EVENT // KPMG // tilbakelevering 1 Role Events (Event Staf…" at bounding box center [301, 72] width 83 height 688
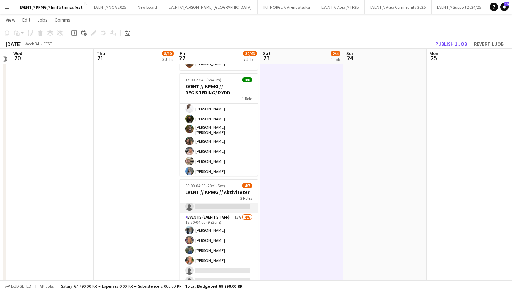
scroll to position [14, 0]
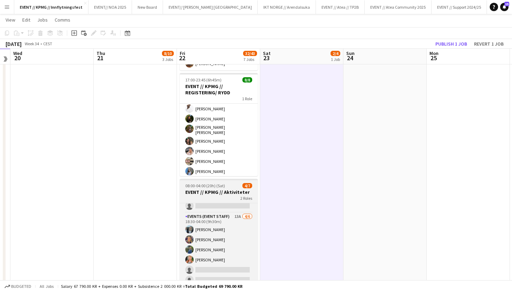
click at [217, 192] on h3 "EVENT // KPMG // Aktiviteter" at bounding box center [219, 192] width 78 height 6
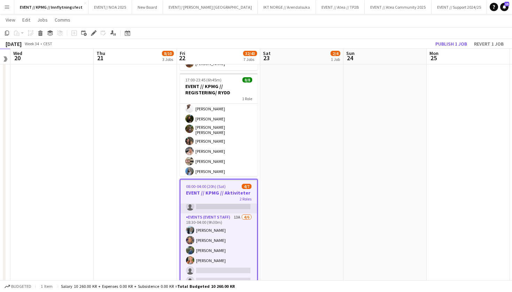
click at [216, 208] on app-card-role "Actor 0/1 08:00-16:00 (8h) single-neutral-actions" at bounding box center [218, 202] width 77 height 24
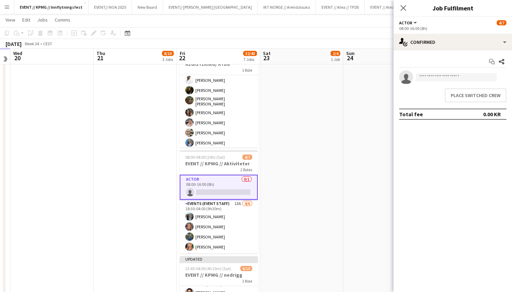
scroll to position [0, 0]
click at [216, 187] on app-card-role "Actor 0/1 08:00-16:00 (8h) single-neutral-actions" at bounding box center [219, 187] width 78 height 25
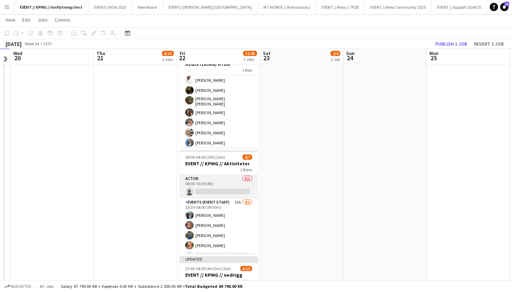
click at [216, 187] on app-card-role "Actor 0/1 08:00-16:00 (8h) single-neutral-actions" at bounding box center [219, 187] width 78 height 24
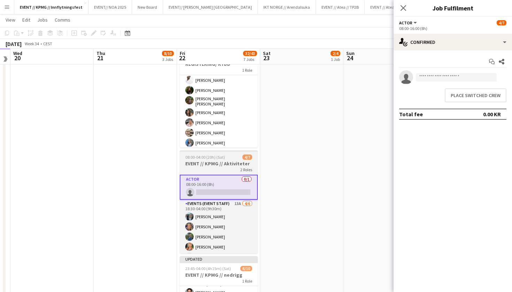
click at [225, 156] on div "08:00-04:00 (20h) (Sat) 4/7" at bounding box center [219, 157] width 78 height 5
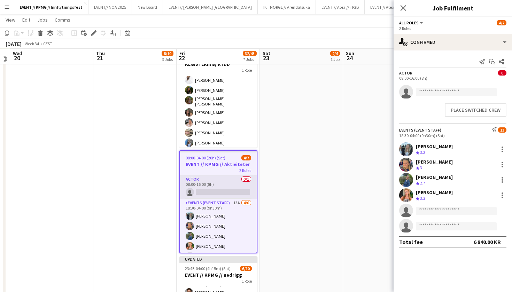
click at [212, 184] on app-card-role "Actor 0/1 08:00-16:00 (8h) single-neutral-actions" at bounding box center [218, 188] width 77 height 24
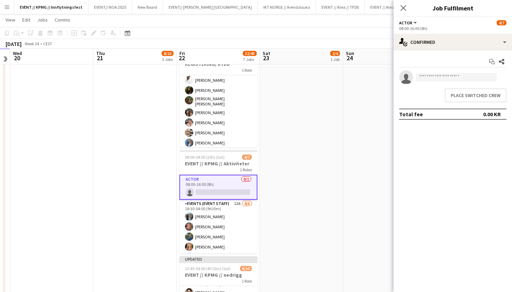
click at [440, 33] on app-options-switcher "Actor All roles Actor [DATE] 08:00-16:00 (8h)" at bounding box center [453, 25] width 118 height 17
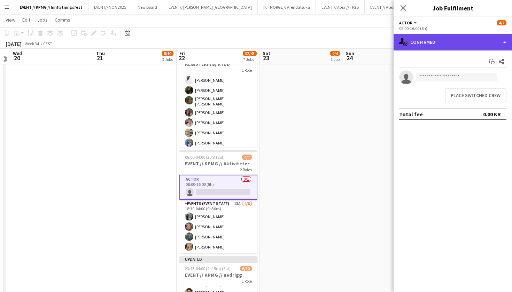
click at [439, 47] on div "single-neutral-actions-check-2 Confirmed" at bounding box center [453, 42] width 118 height 17
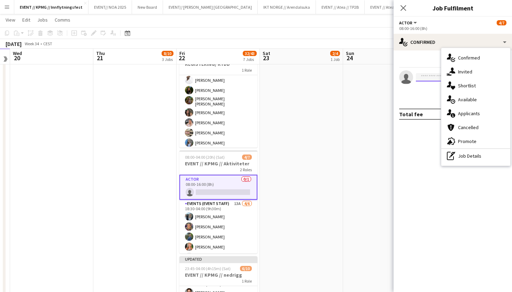
click at [416, 79] on input at bounding box center [456, 77] width 81 height 8
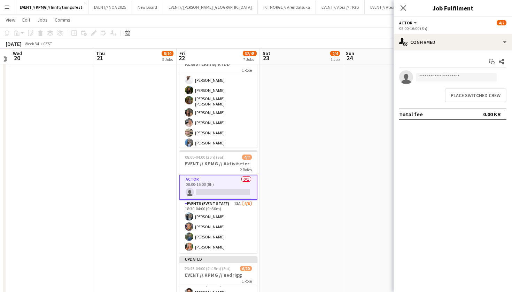
click at [407, 80] on icon at bounding box center [406, 79] width 10 height 10
click at [409, 26] on div "08:00-16:00 (8h)" at bounding box center [452, 28] width 107 height 5
click at [228, 168] on div "2 Roles" at bounding box center [218, 170] width 78 height 6
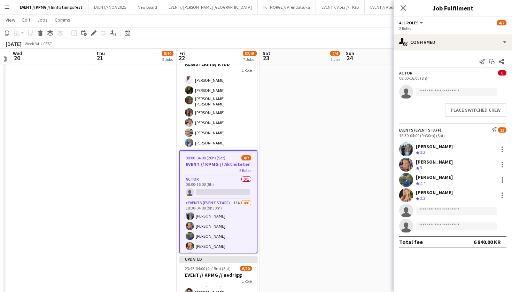
click at [431, 80] on div "08:00-16:00 (8h)" at bounding box center [452, 78] width 107 height 5
click at [409, 93] on icon "single-neutral-actions" at bounding box center [406, 94] width 14 height 16
click at [463, 92] on input at bounding box center [456, 92] width 81 height 8
click at [459, 73] on div "Actor 0 08:00-16:00 (8h)" at bounding box center [453, 75] width 118 height 10
click at [459, 108] on button "Place switched crew" at bounding box center [476, 110] width 62 height 14
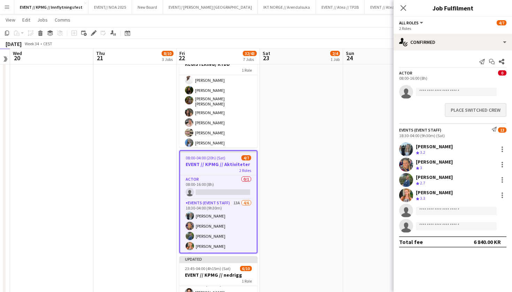
scroll to position [0, 0]
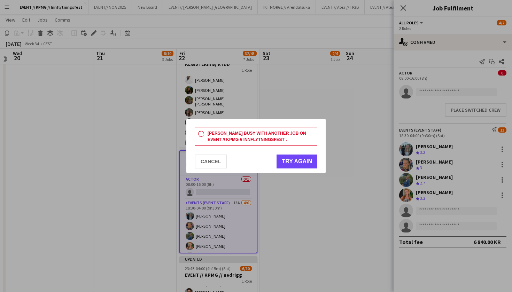
click at [300, 163] on button "Try again" at bounding box center [297, 162] width 41 height 14
click at [409, 85] on div at bounding box center [256, 146] width 512 height 292
click at [300, 167] on button "Try again" at bounding box center [297, 162] width 41 height 14
click at [376, 126] on div at bounding box center [256, 146] width 512 height 292
click at [212, 165] on button "Cancel" at bounding box center [211, 162] width 32 height 14
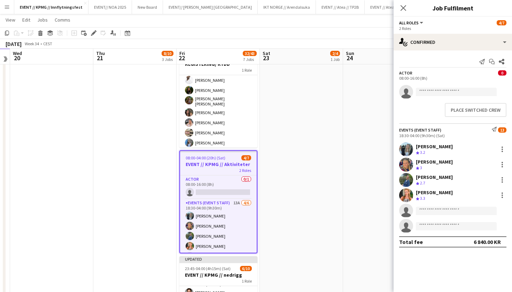
scroll to position [393, 0]
click at [429, 69] on div "Send notification Start chat Share Actor 0 08:00-16:00 (8h) single-neutral-acti…" at bounding box center [453, 152] width 118 height 203
click at [400, 79] on div "08:00-16:00 (8h)" at bounding box center [452, 78] width 107 height 5
click at [428, 30] on div "2 Roles" at bounding box center [452, 28] width 107 height 5
click at [259, 107] on app-date-cell "11:30-04:00 (16h30m) (Sat) 3/3 EVENT // KPMG // Crew leader 3 Roles Crewing (Cr…" at bounding box center [218, 43] width 83 height 688
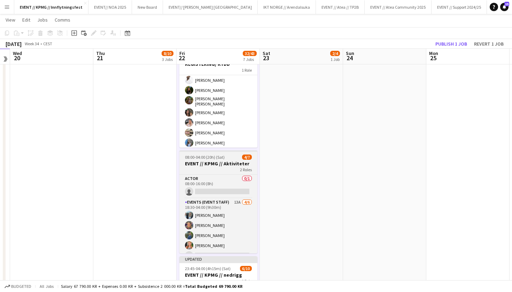
click at [189, 165] on h3 "EVENT // KPMG // Aktiviteter" at bounding box center [218, 164] width 78 height 6
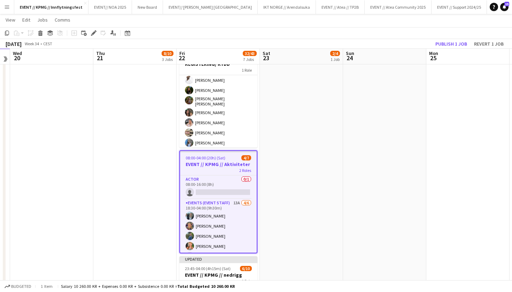
scroll to position [0, 239]
click at [92, 33] on icon "Edit" at bounding box center [94, 33] width 6 height 6
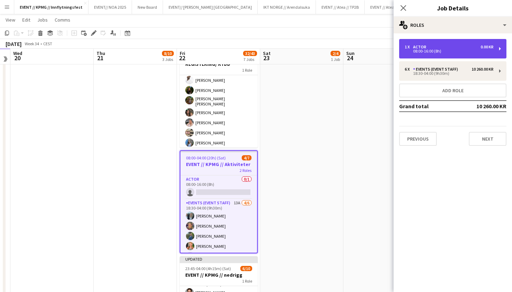
click at [455, 51] on div "08:00-16:00 (8h)" at bounding box center [449, 50] width 89 height 3
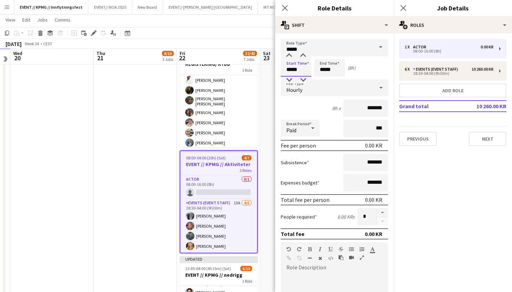
click at [291, 72] on input "*****" at bounding box center [296, 67] width 31 height 17
type input "*****"
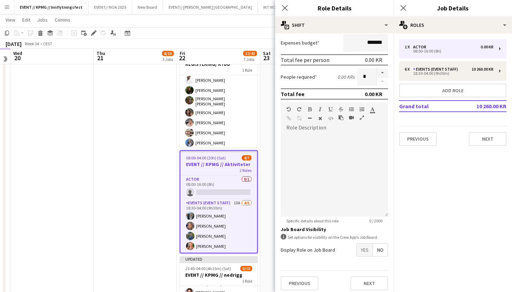
scroll to position [0, 0]
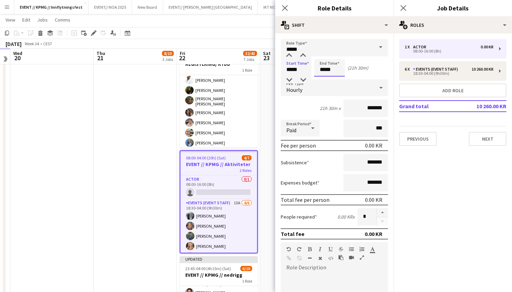
click at [325, 70] on input "*****" at bounding box center [329, 67] width 31 height 17
type input "*****"
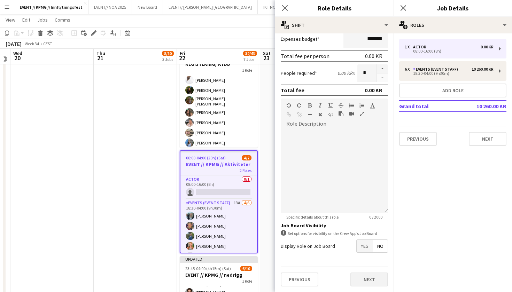
scroll to position [144, 0]
click at [368, 280] on button "Next" at bounding box center [369, 280] width 38 height 14
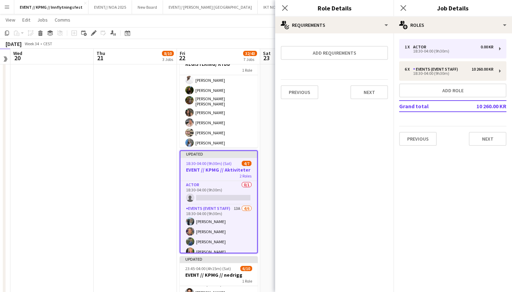
scroll to position [0, 0]
click at [374, 93] on button "Next" at bounding box center [369, 92] width 38 height 14
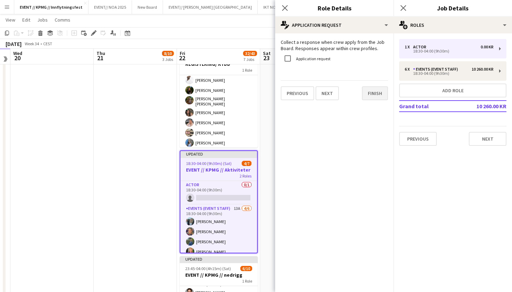
click at [375, 97] on button "Finish" at bounding box center [375, 93] width 26 height 14
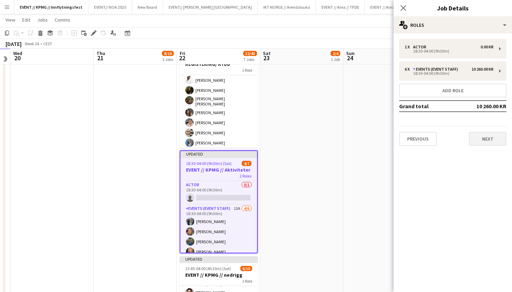
click at [502, 145] on button "Next" at bounding box center [488, 139] width 38 height 14
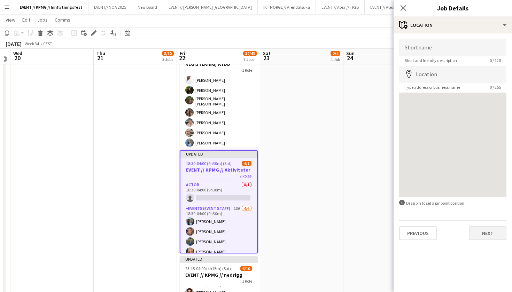
click at [484, 239] on button "Next" at bounding box center [488, 233] width 38 height 14
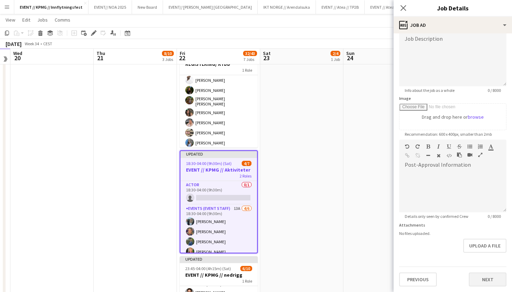
scroll to position [53, 0]
click at [480, 284] on button "Next" at bounding box center [488, 280] width 38 height 14
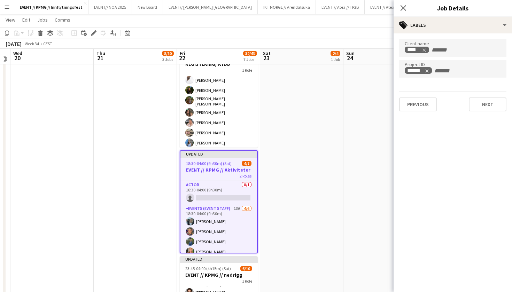
click at [480, 94] on div "Previous Next" at bounding box center [452, 102] width 107 height 20
click at [480, 110] on button "Next" at bounding box center [488, 105] width 38 height 14
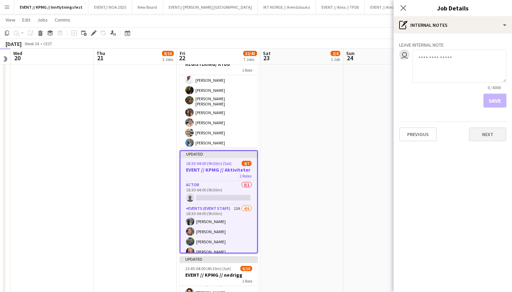
click at [495, 139] on button "Next" at bounding box center [488, 134] width 38 height 14
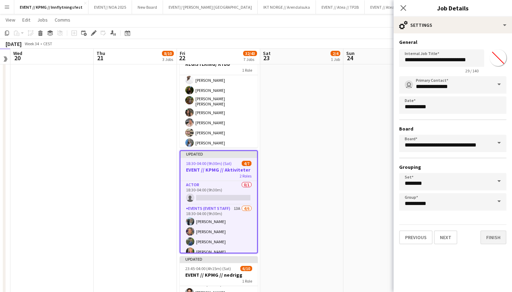
click at [492, 235] on button "Finish" at bounding box center [493, 238] width 26 height 14
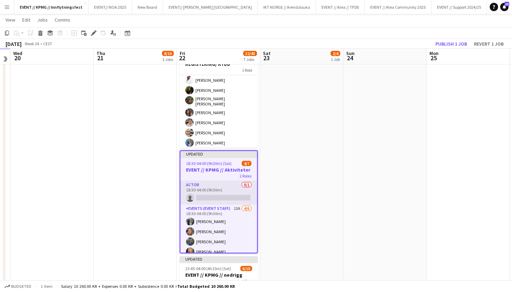
click at [234, 189] on app-card-role "Actor 0/1 18:30-04:00 (9h30m) single-neutral-actions" at bounding box center [218, 193] width 77 height 24
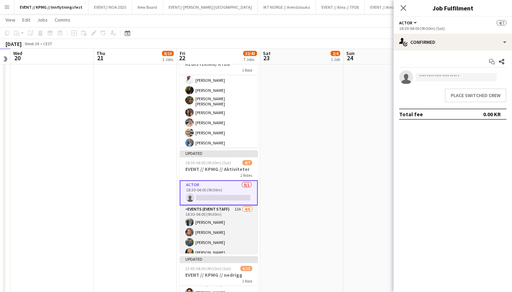
click at [208, 240] on app-card-role "Events (Event Staff) 13A [DATE] 18:30-04:00 (9h30m) [PERSON_NAME] [PERSON_NAME]…" at bounding box center [219, 242] width 78 height 74
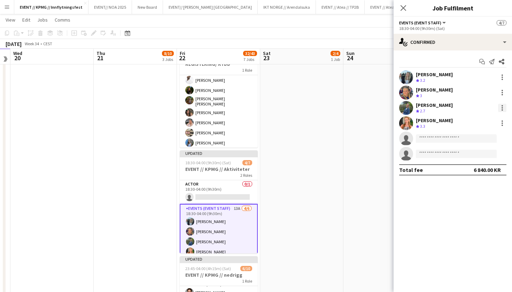
click at [500, 105] on div at bounding box center [502, 108] width 8 height 8
click at [325, 204] on div at bounding box center [256, 146] width 512 height 292
click at [214, 183] on app-card-role "Actor 0/1 18:30-04:00 (9h30m) single-neutral-actions" at bounding box center [219, 192] width 78 height 24
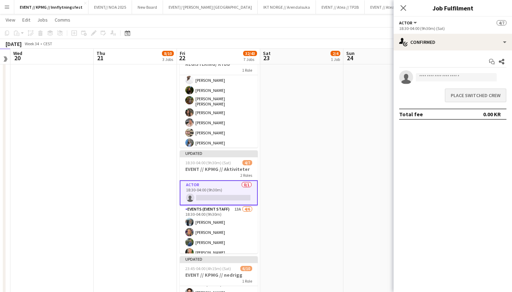
click at [492, 99] on button "Place switched crew" at bounding box center [476, 95] width 62 height 14
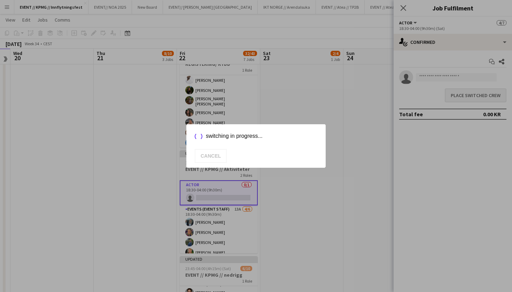
scroll to position [393, 0]
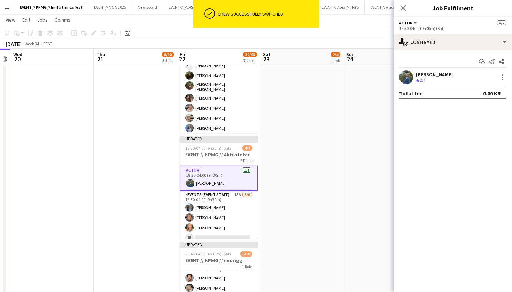
click at [334, 135] on app-date-cell "08:00-16:00 (8h) 2/4 EVENT // KPMG // tilbakelevering 1 Role Events (Event Staf…" at bounding box center [301, 29] width 83 height 688
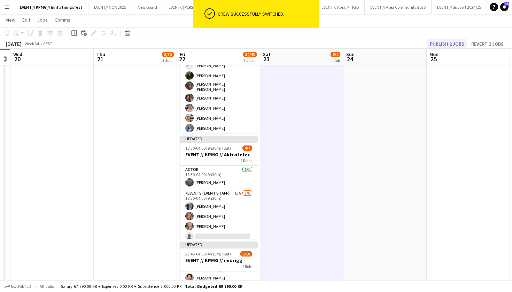
click at [460, 46] on button "Publish 2 jobs" at bounding box center [447, 43] width 40 height 9
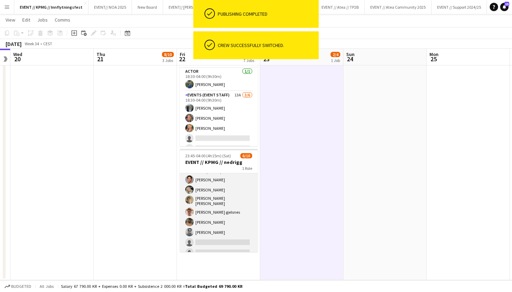
scroll to position [0, 0]
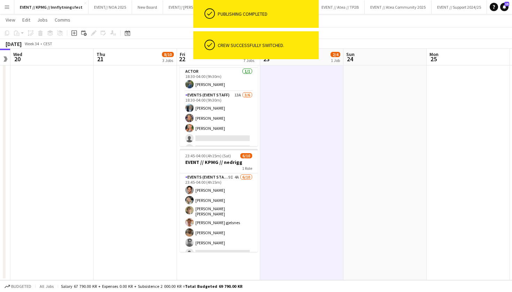
click at [226, 171] on app-job-card "23:45-04:00 (4h15m) (Sat) 6/10 EVENT // KPMG // nedrigg 1 Role Events (Event St…" at bounding box center [219, 200] width 78 height 103
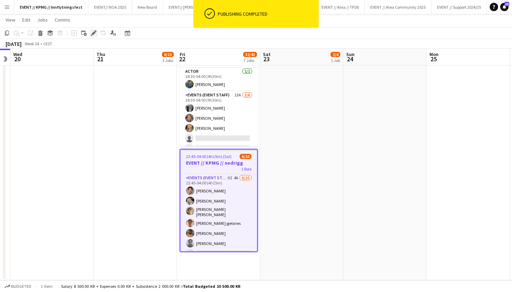
click at [92, 31] on icon "Edit" at bounding box center [94, 33] width 6 height 6
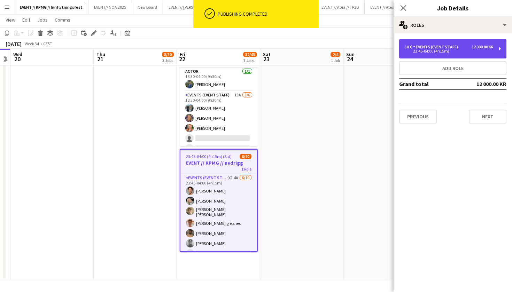
click at [441, 58] on div "10 x Events (Event Staff) 12 000.00 KR 23:45-04:00 (4h15m)" at bounding box center [452, 49] width 107 height 20
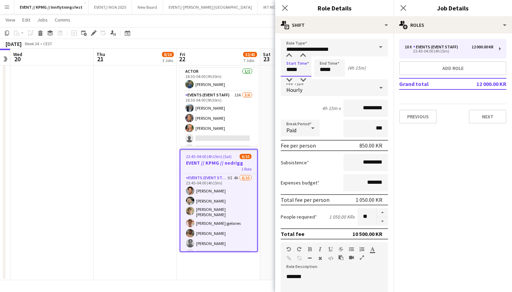
click at [300, 70] on input "*****" at bounding box center [296, 67] width 31 height 17
type input "*****"
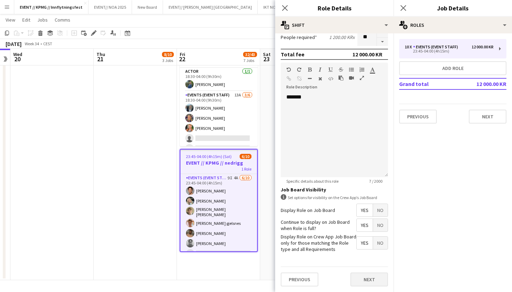
scroll to position [179, 0]
click at [371, 281] on button "Next" at bounding box center [369, 280] width 38 height 14
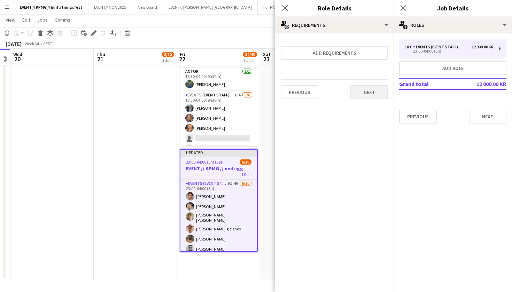
click at [369, 92] on button "Next" at bounding box center [369, 92] width 38 height 14
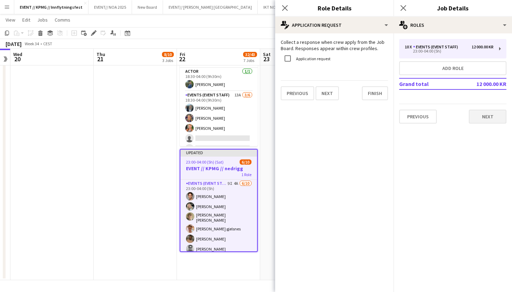
click at [487, 116] on button "Next" at bounding box center [488, 117] width 38 height 14
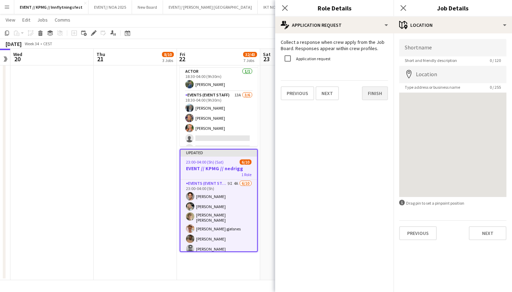
click at [371, 93] on button "Finish" at bounding box center [375, 93] width 26 height 14
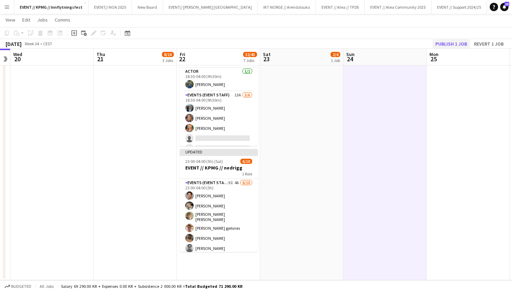
click at [459, 44] on button "Publish 1 job" at bounding box center [451, 43] width 37 height 9
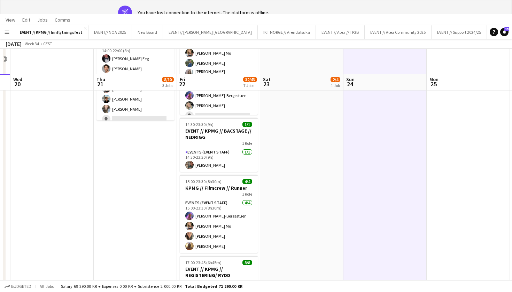
click at [311, 246] on app-date-cell "08:00-16:00 (8h) 2/4 EVENT // KPMG // tilbakelevering 1 Role Events (Event Staf…" at bounding box center [301, 255] width 83 height 688
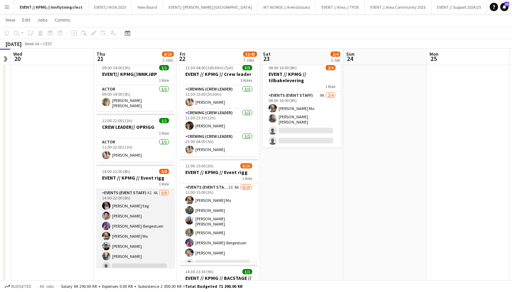
scroll to position [19, 0]
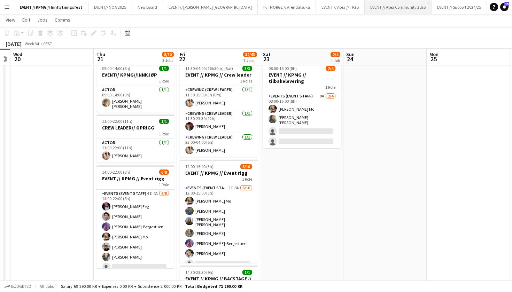
click at [365, 12] on button "EVENT // Atea Community 2025 Close" at bounding box center [398, 7] width 67 height 14
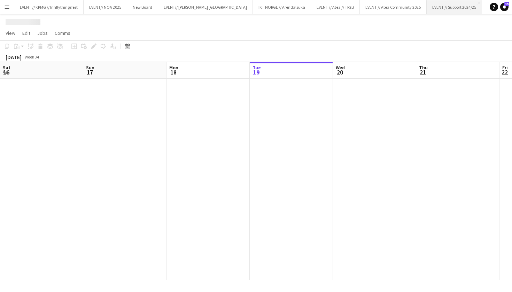
scroll to position [0, 166]
click at [427, 6] on button "EVENT // Support 2024/25 Close" at bounding box center [454, 7] width 55 height 14
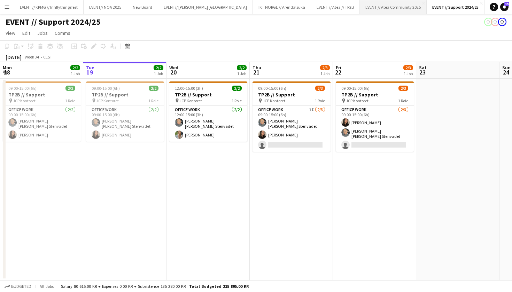
click at [360, 6] on button "EVENT // Atea Community 2025 Close" at bounding box center [393, 7] width 67 height 14
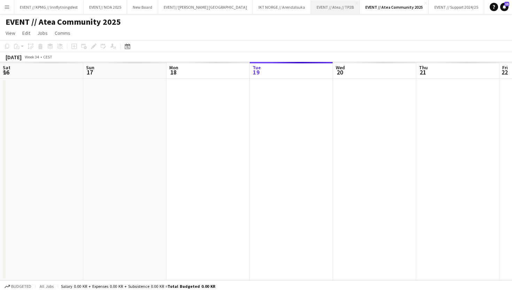
scroll to position [0, 166]
click at [311, 7] on button "EVENT // Atea // TP2B Close" at bounding box center [335, 7] width 49 height 14
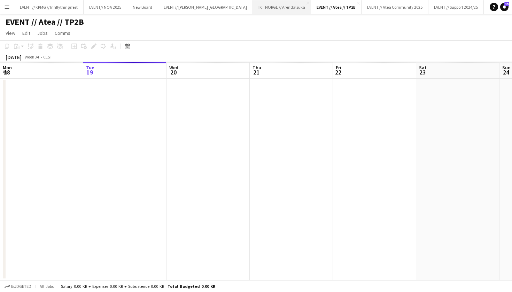
click at [253, 7] on button "IKT NORGE // Arendalsuka Close" at bounding box center [282, 7] width 58 height 14
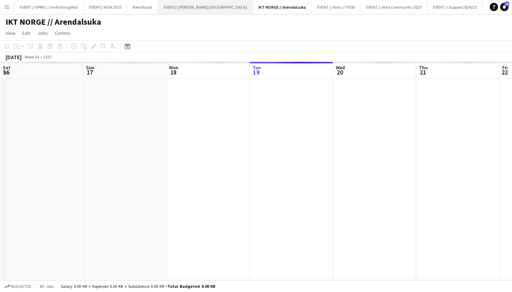
scroll to position [0, 166]
click at [181, 8] on button "EVENT// SIRK NORGE Close" at bounding box center [205, 7] width 95 height 14
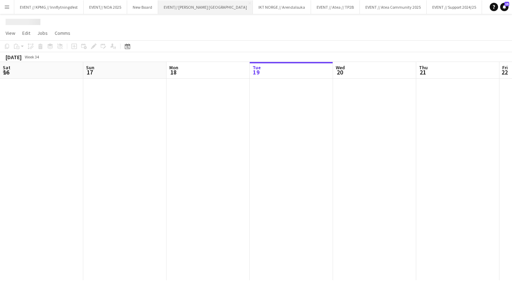
scroll to position [0, 166]
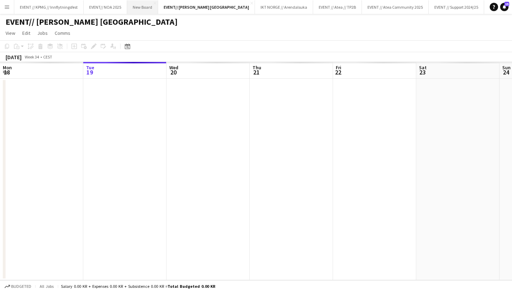
click at [141, 8] on button "New Board Close" at bounding box center [142, 7] width 31 height 14
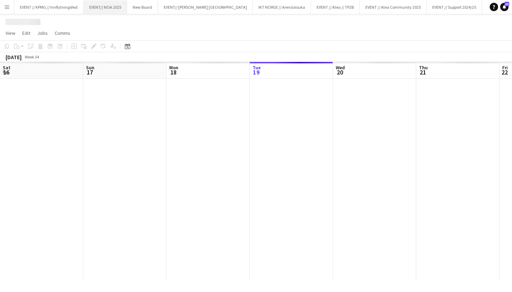
scroll to position [0, 166]
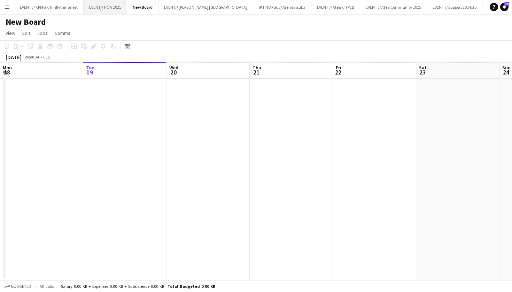
click at [108, 5] on button "EVENT// NOA 2025 Close" at bounding box center [106, 7] width 44 height 14
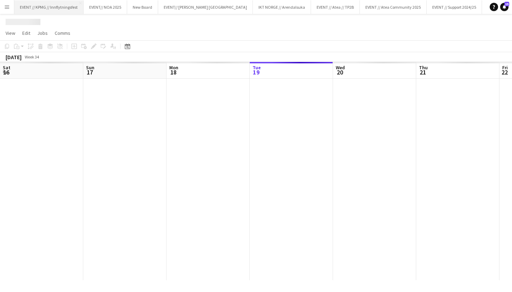
scroll to position [0, 166]
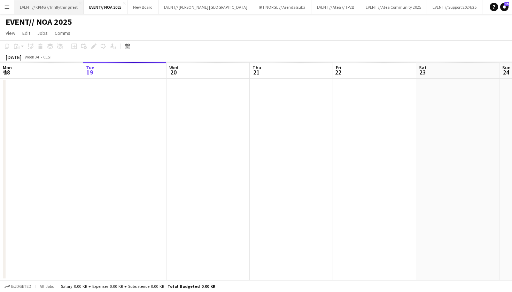
click at [70, 7] on button "EVENT // KPMG // Innflytningsfest Close" at bounding box center [48, 7] width 69 height 14
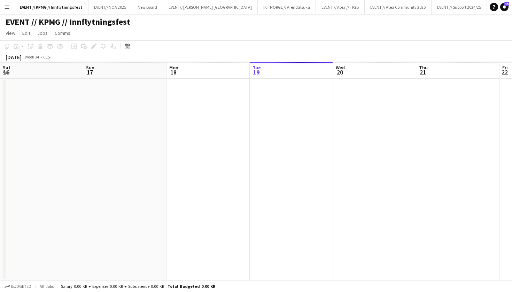
scroll to position [0, 166]
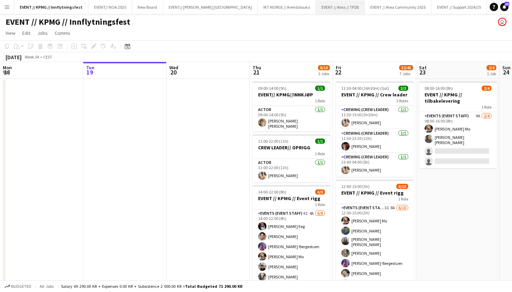
click at [316, 6] on button "EVENT // Atea // TP2B Close" at bounding box center [340, 7] width 49 height 14
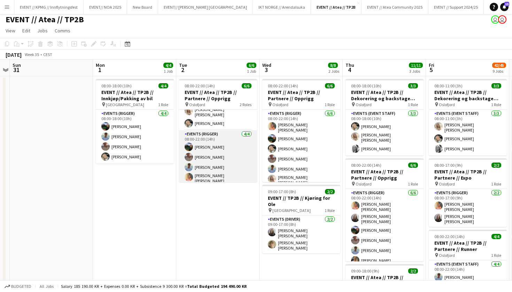
scroll to position [0, 0]
